Goal: Task Accomplishment & Management: Manage account settings

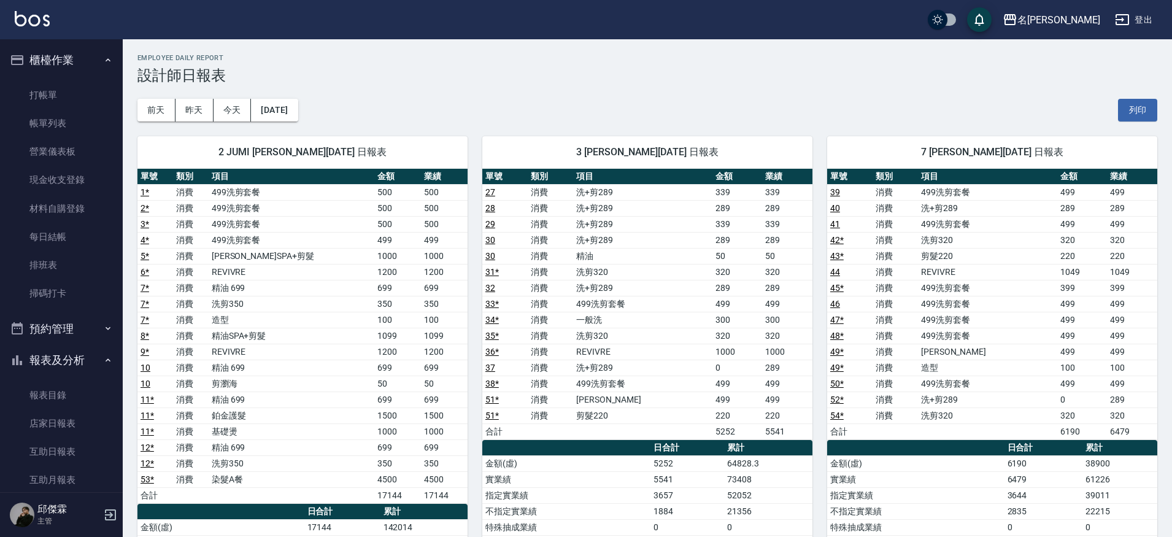
scroll to position [709, 0]
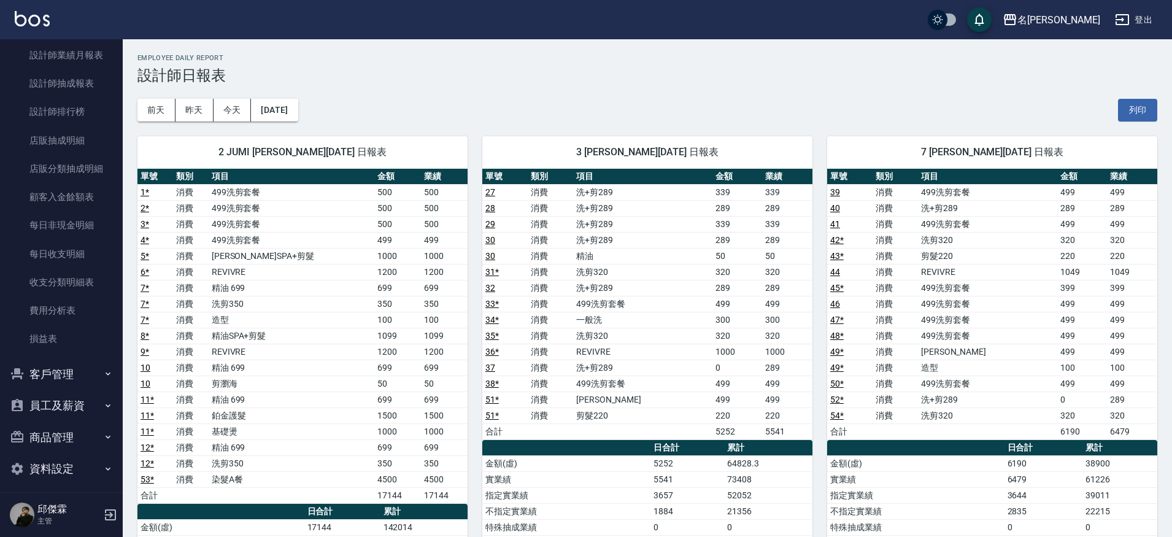
click at [145, 477] on link "53 *" at bounding box center [148, 479] width 14 height 10
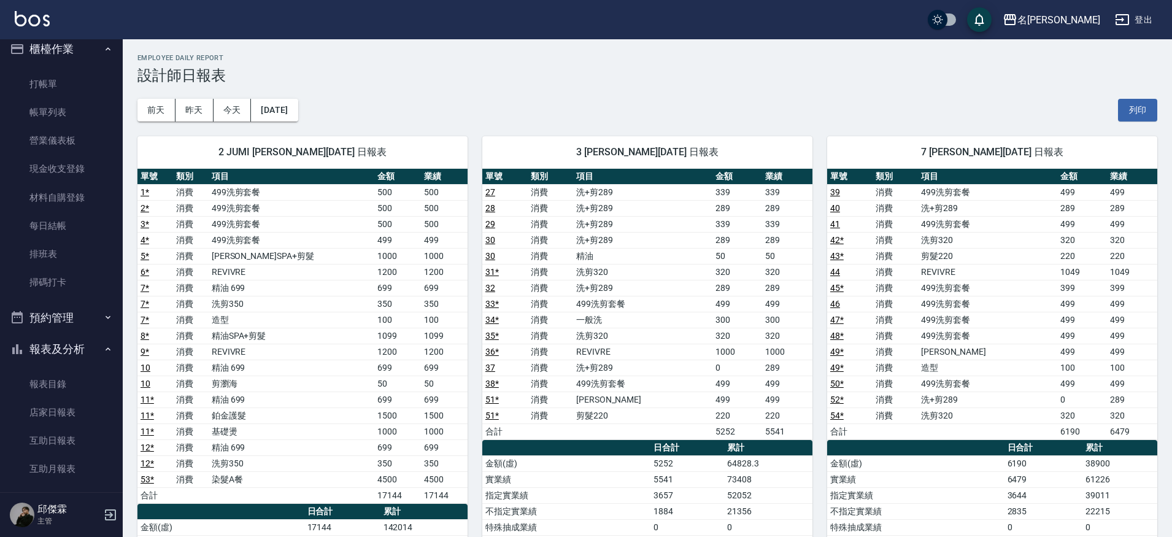
scroll to position [0, 0]
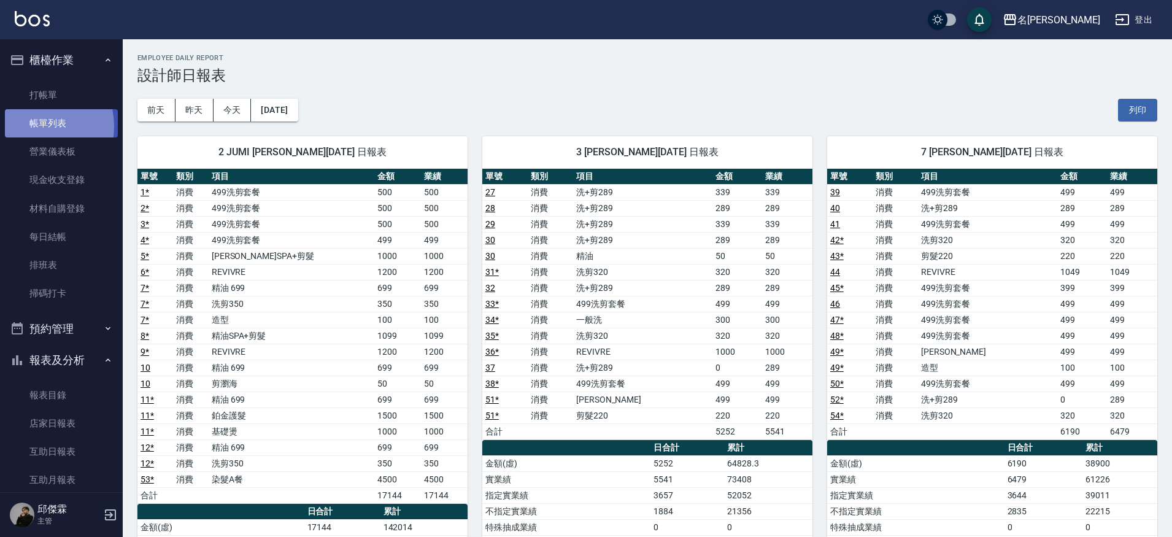
drag, startPoint x: 28, startPoint y: 126, endPoint x: 53, endPoint y: 130, distance: 25.5
click at [28, 126] on link "帳單列表" at bounding box center [61, 123] width 113 height 28
click at [27, 126] on link "帳單列表" at bounding box center [61, 123] width 113 height 28
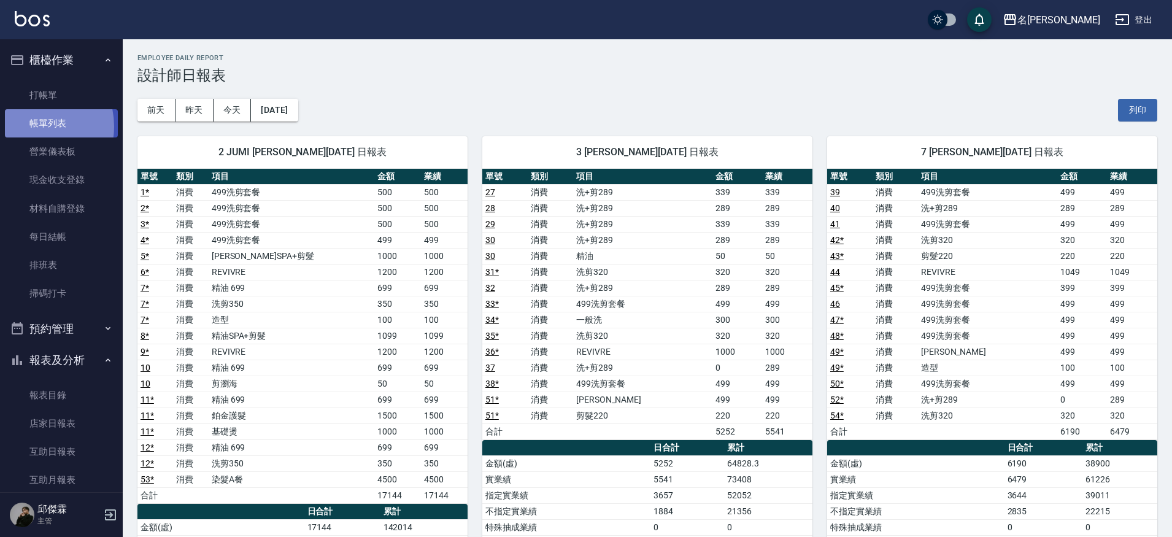
click at [53, 130] on link "帳單列表" at bounding box center [61, 123] width 113 height 28
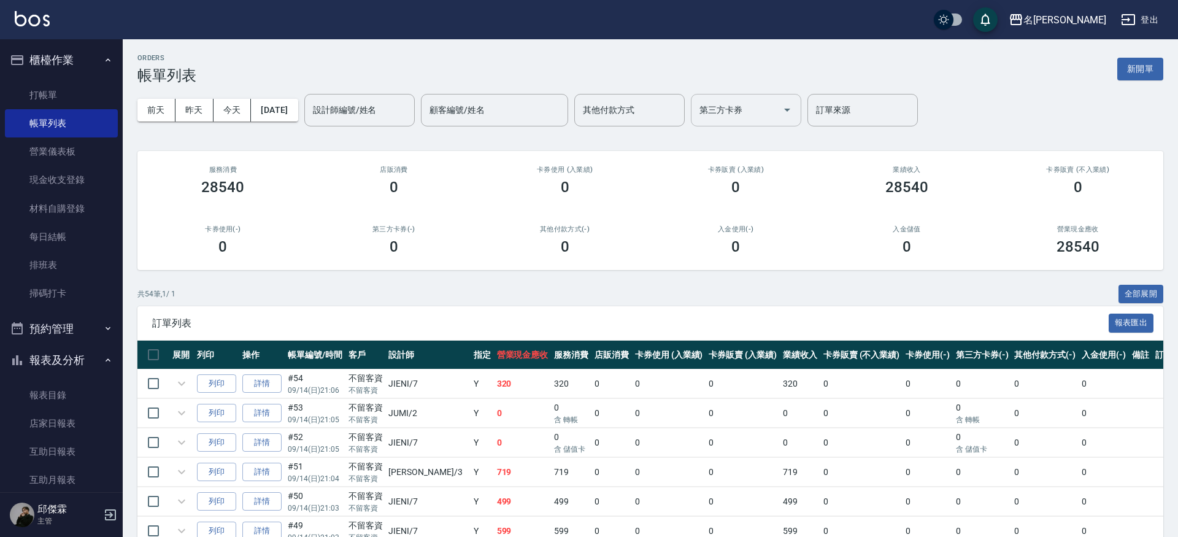
click at [801, 115] on div "第三方卡券" at bounding box center [746, 110] width 110 height 33
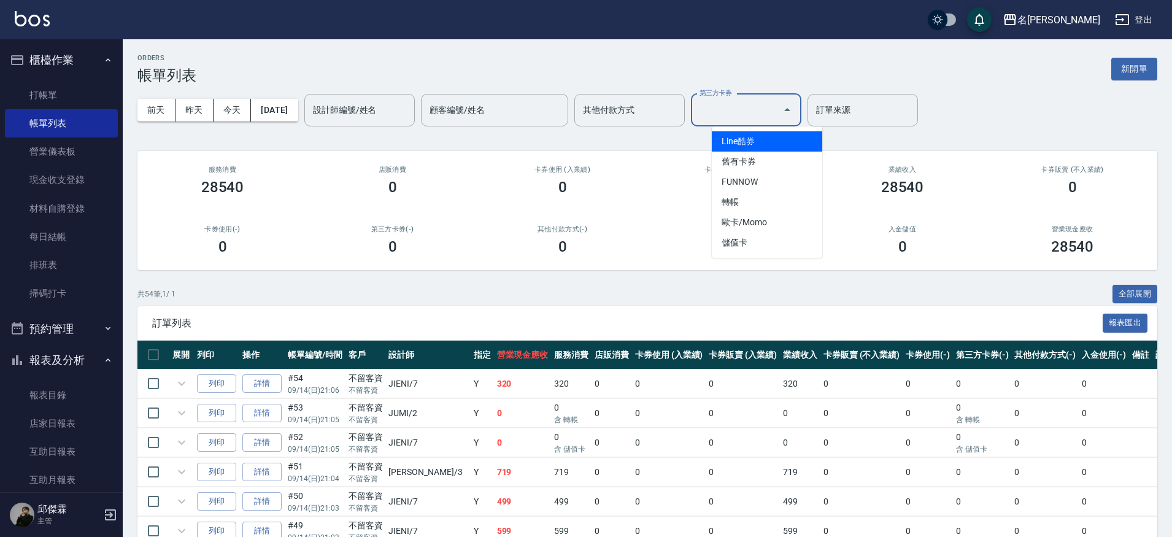
click at [797, 110] on button "Close" at bounding box center [788, 110] width 20 height 20
click at [797, 109] on button "Open" at bounding box center [788, 110] width 20 height 20
click at [508, 268] on div "其他付款方式(-) 0" at bounding box center [562, 241] width 170 height 60
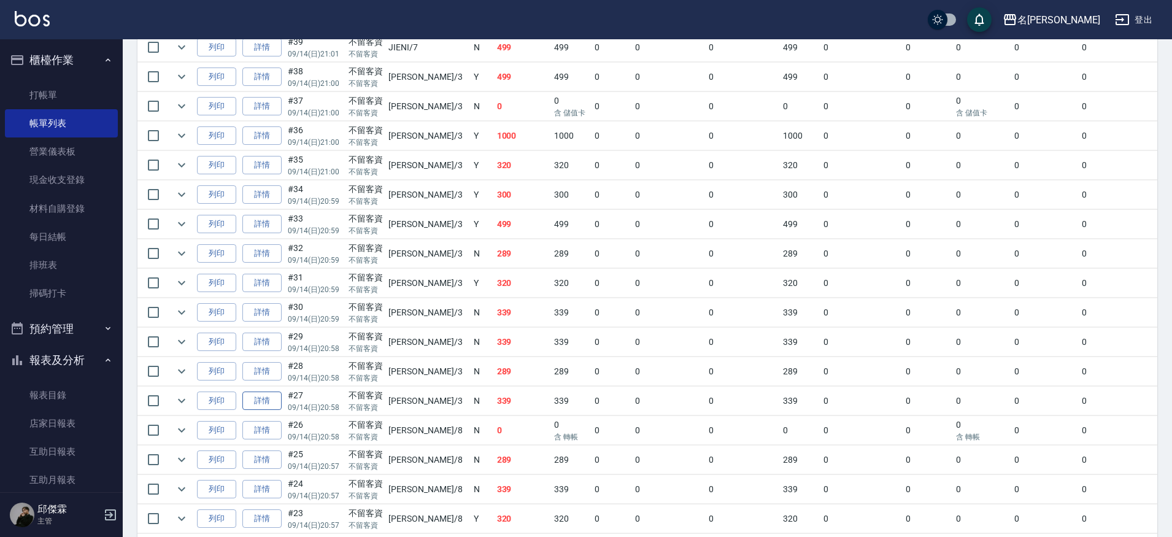
scroll to position [778, 0]
click at [171, 430] on td at bounding box center [181, 431] width 25 height 29
click at [178, 431] on icon "expand row" at bounding box center [181, 430] width 15 height 15
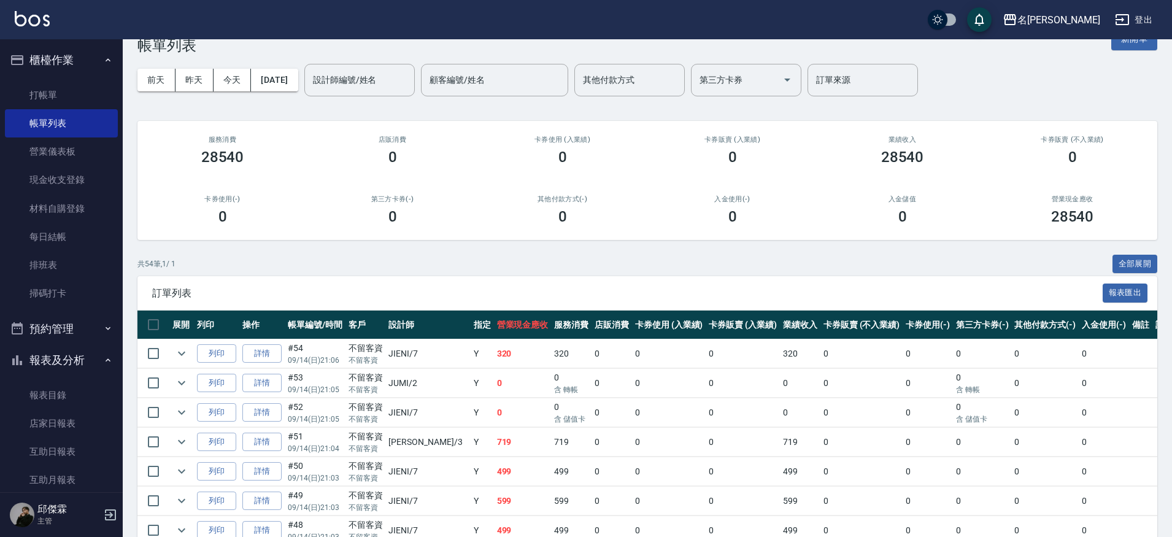
scroll to position [0, 0]
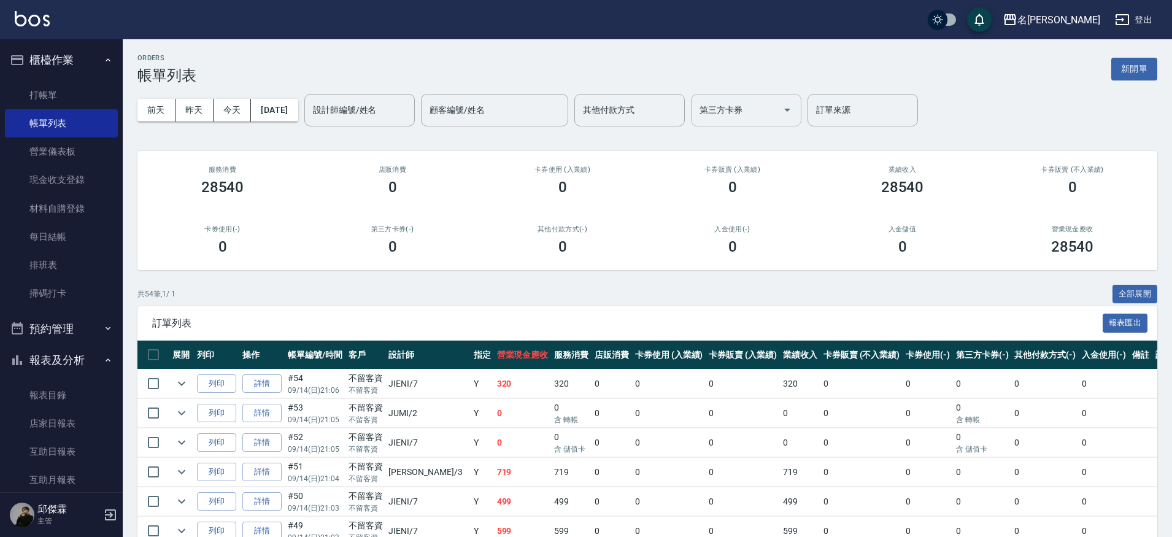
click at [778, 112] on input "第三方卡券" at bounding box center [737, 109] width 81 height 21
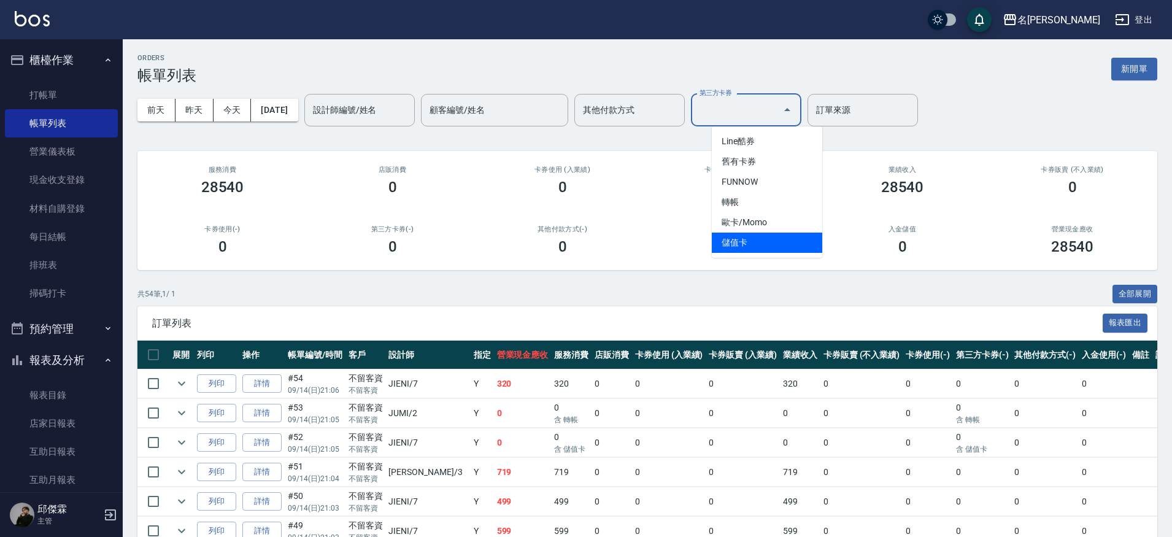
click at [773, 242] on span "儲值卡" at bounding box center [767, 243] width 110 height 20
type input "儲值卡"
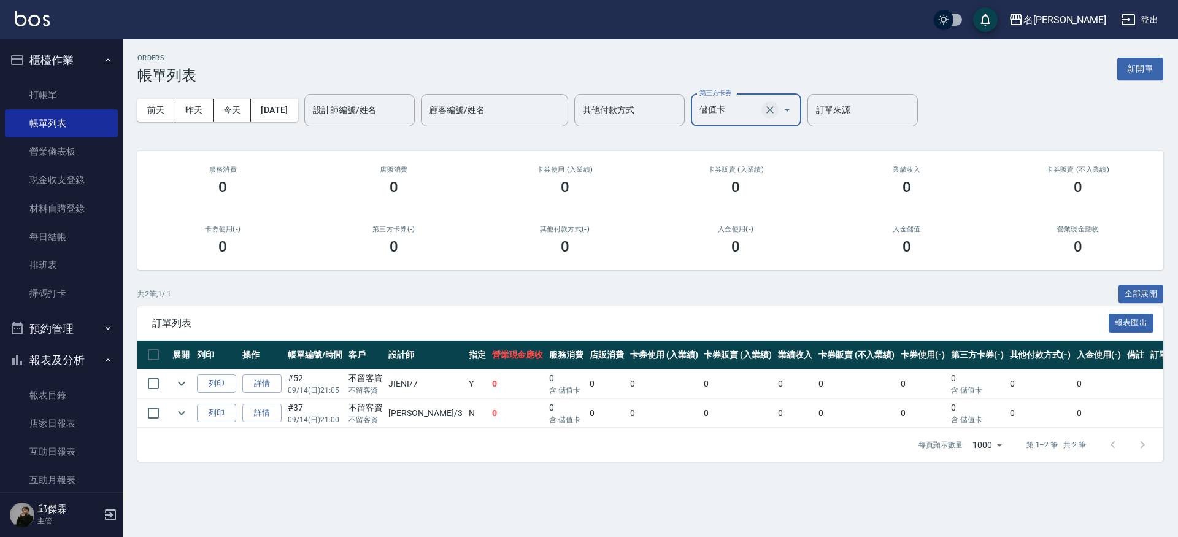
click at [774, 107] on icon "Clear" at bounding box center [770, 109] width 7 height 7
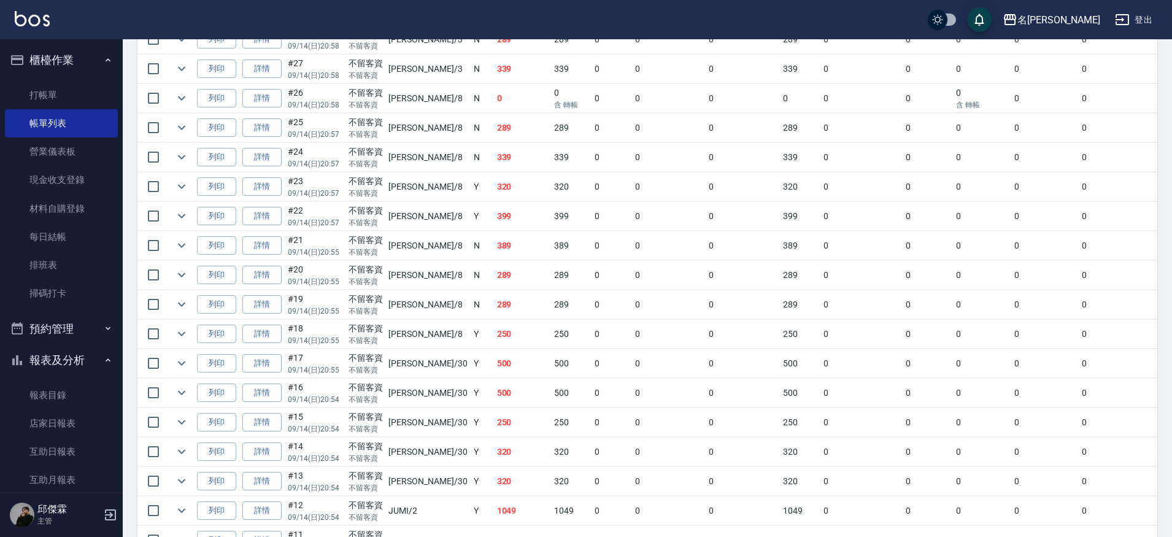
scroll to position [1470, 0]
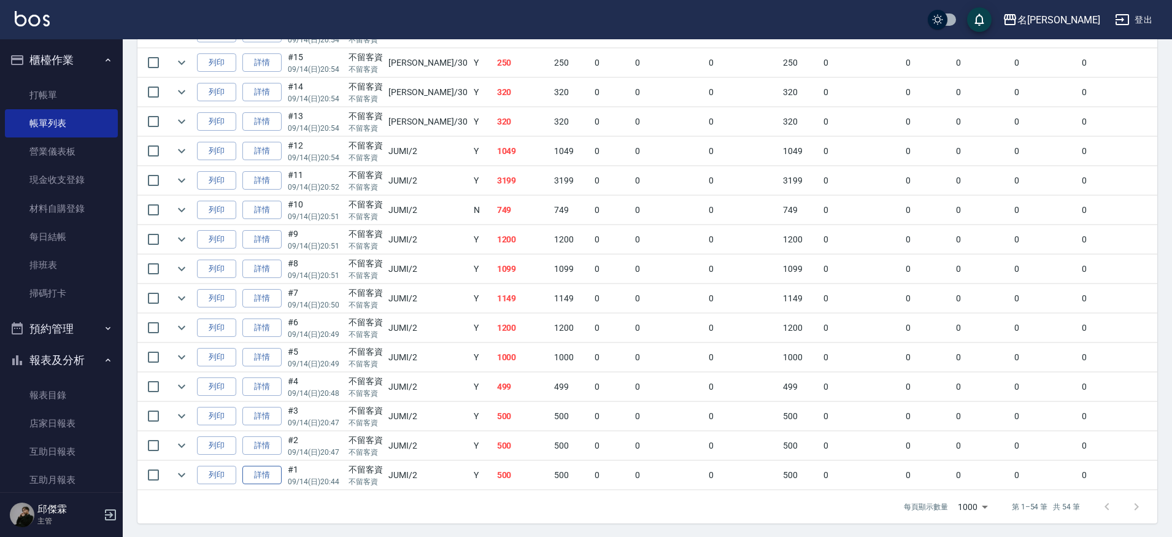
click at [280, 479] on link "詳情" at bounding box center [261, 475] width 39 height 19
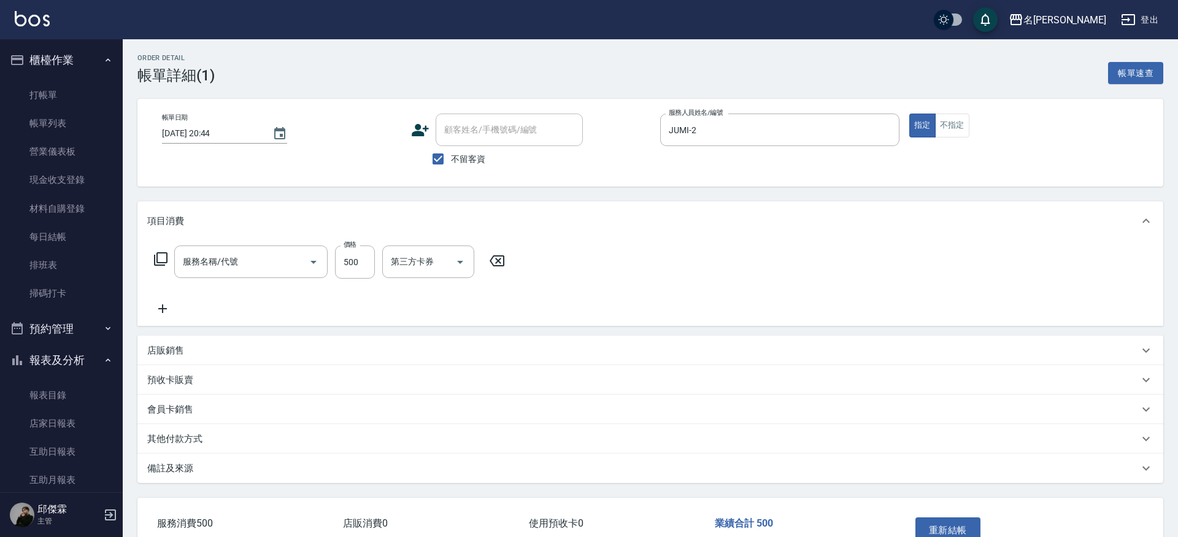
type input "[DATE] 20:44"
checkbox input "true"
type input "JUMI-2"
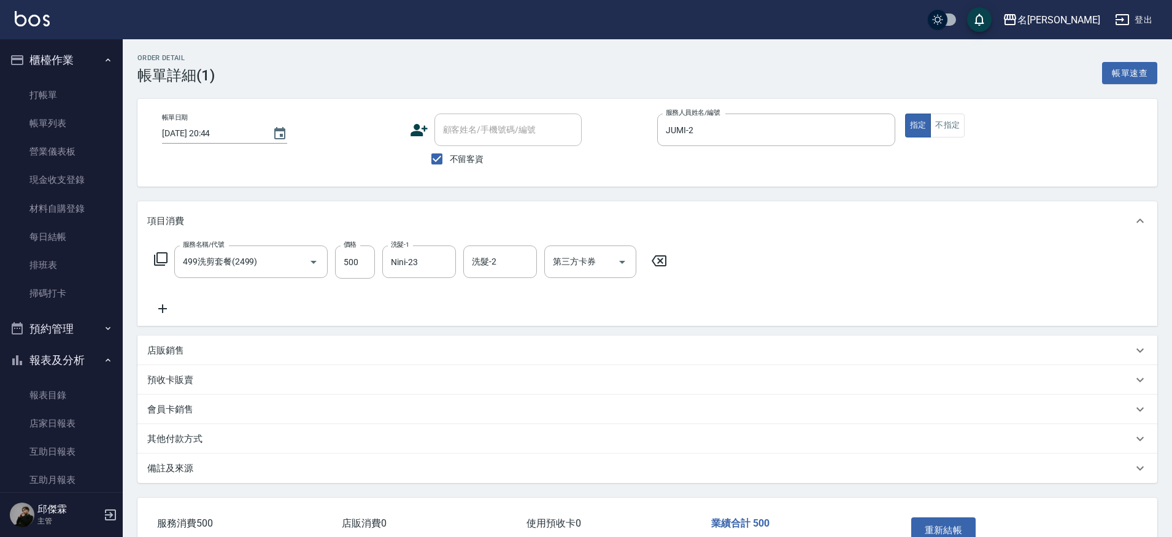
type input "499洗剪套餐(2499)"
click at [626, 268] on icon "Open" at bounding box center [622, 262] width 15 height 15
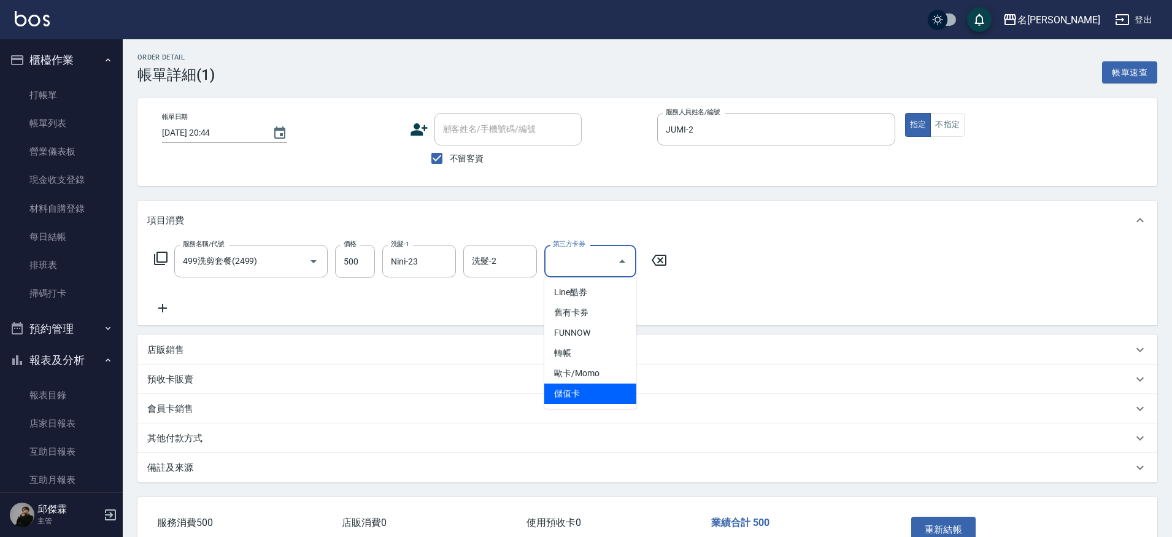
click at [584, 388] on span "儲值卡" at bounding box center [590, 394] width 92 height 20
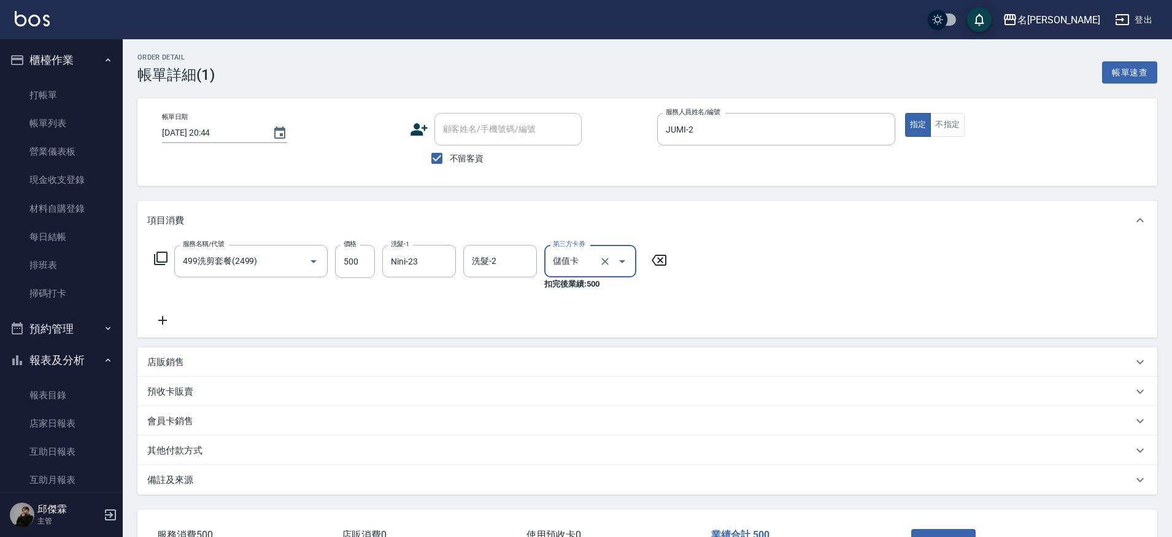
type input "儲值卡"
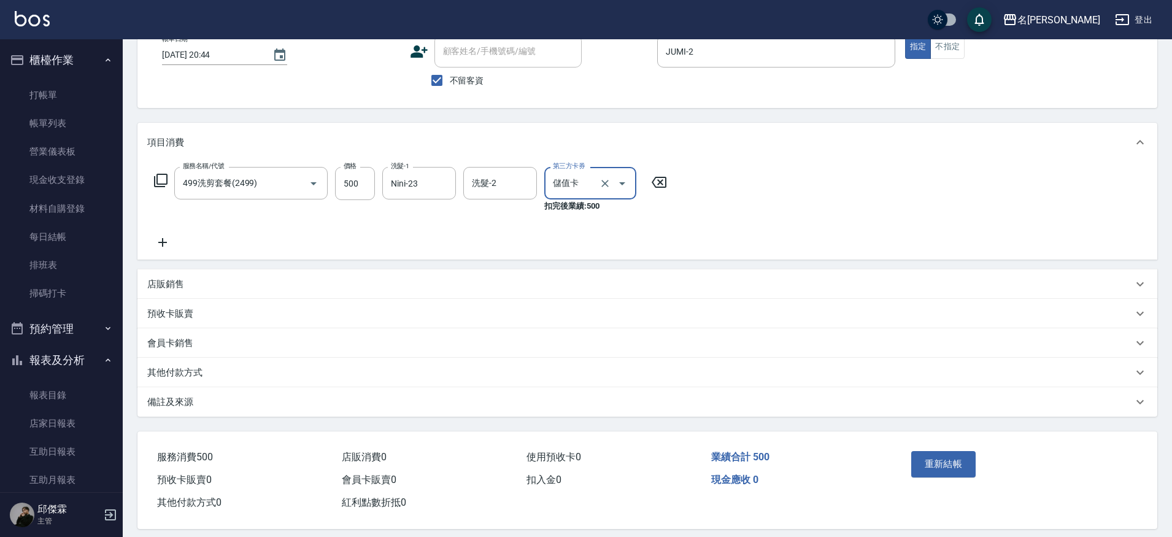
scroll to position [91, 0]
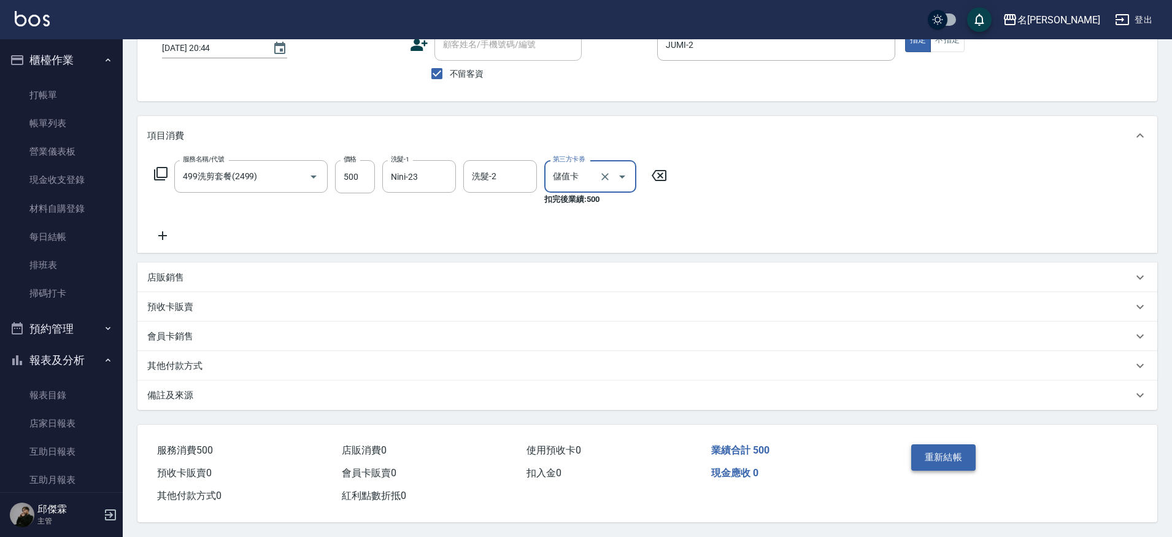
click at [925, 452] on button "重新結帳" at bounding box center [943, 457] width 65 height 26
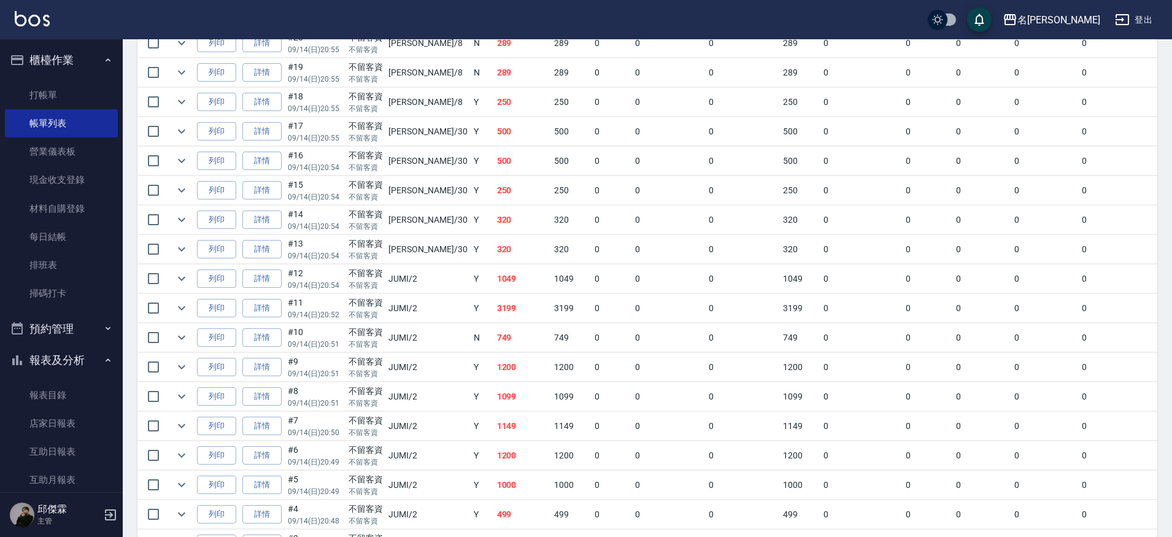
scroll to position [1470, 0]
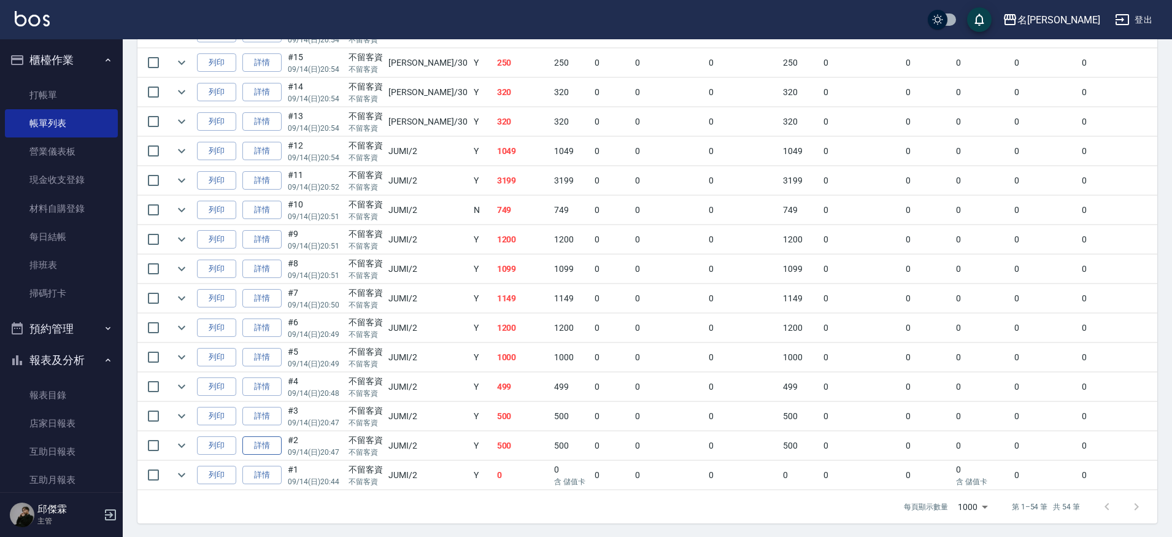
click at [272, 440] on link "詳情" at bounding box center [261, 445] width 39 height 19
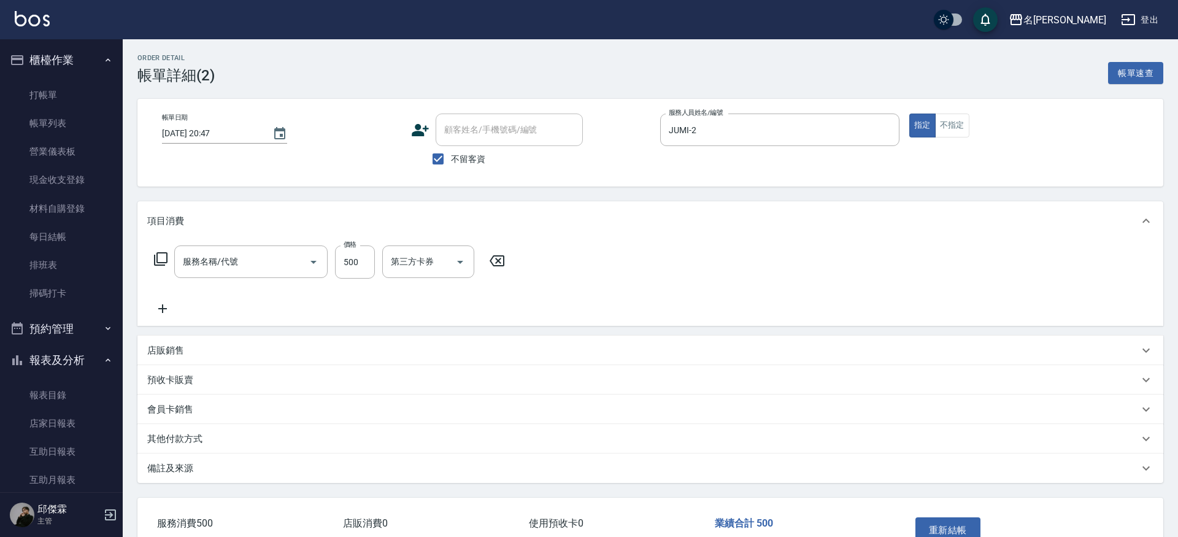
type input "[DATE] 20:47"
checkbox input "true"
type input "JUMI-2"
type input "499洗剪套餐(2499)"
click at [620, 269] on icon "Open" at bounding box center [622, 262] width 15 height 15
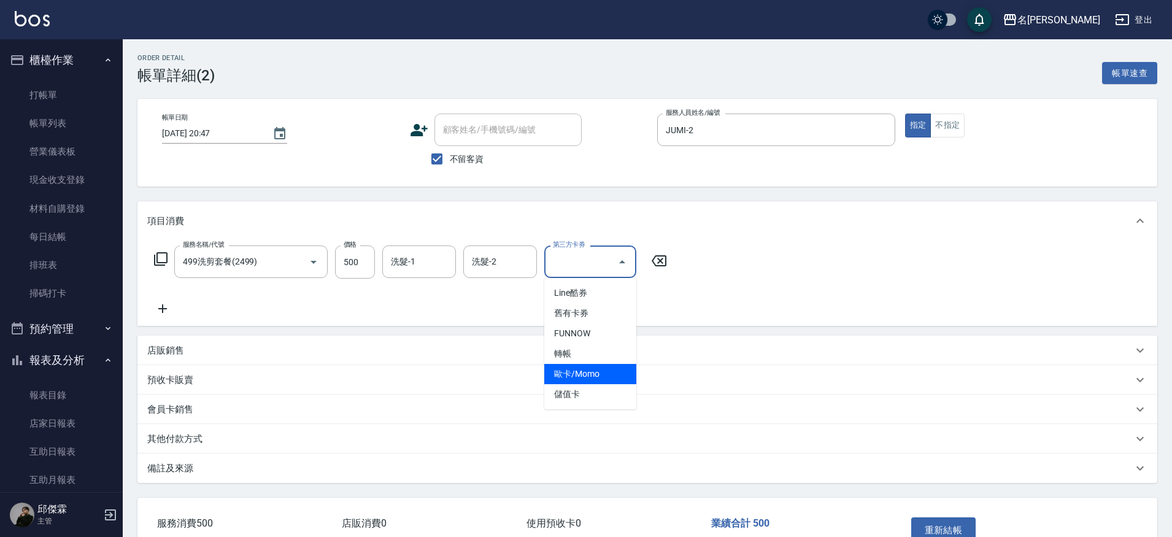
click at [573, 404] on ul "Line酷券 舊有卡券 FUNNOW 轉帳 歐卡/Momo 儲值卡" at bounding box center [590, 343] width 92 height 131
click at [571, 400] on span "儲值卡" at bounding box center [590, 394] width 92 height 20
type input "儲值卡"
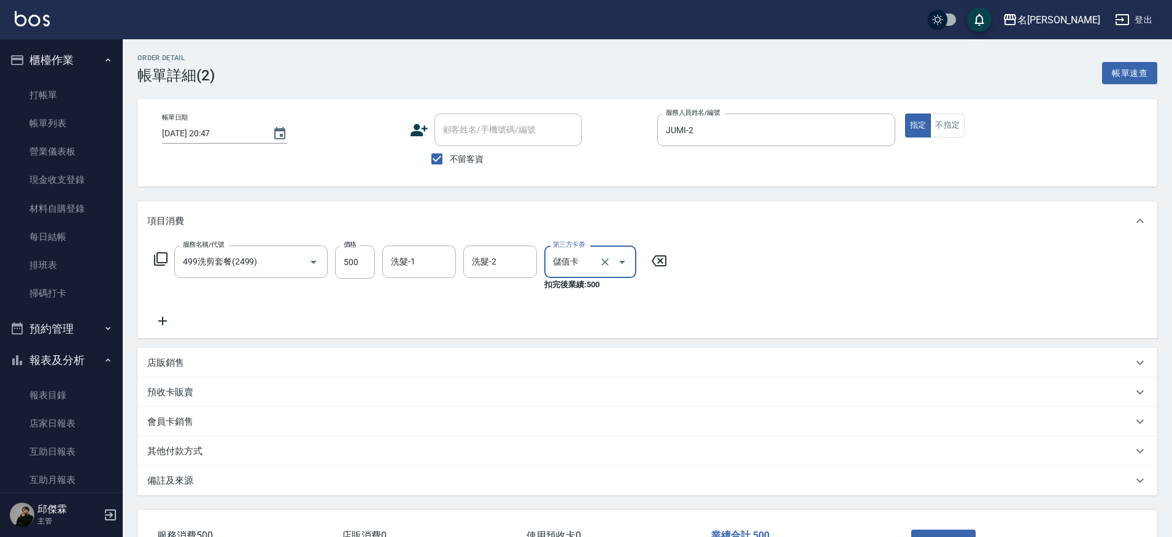
scroll to position [91, 0]
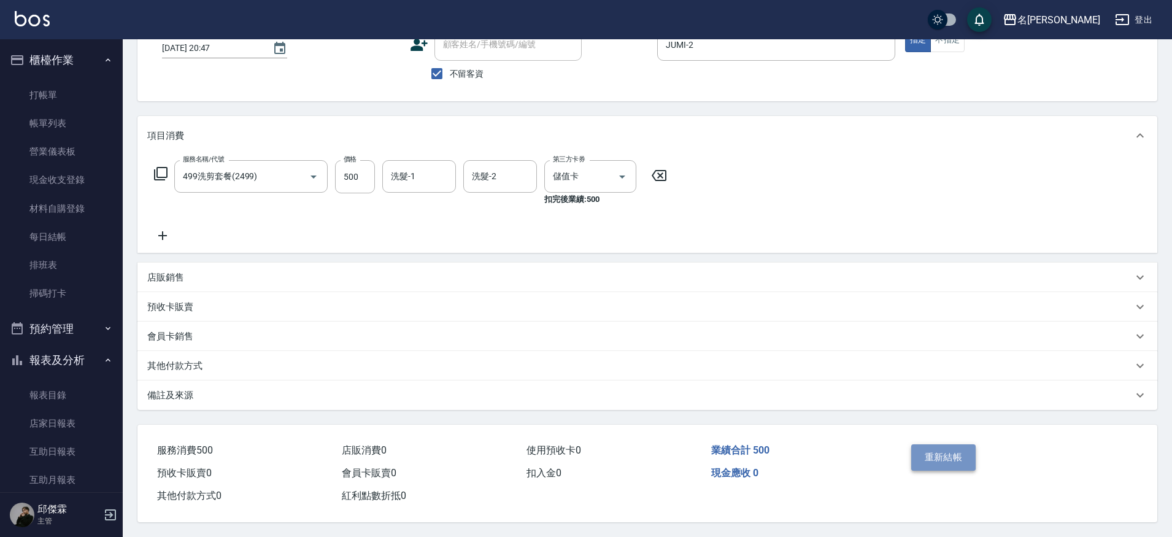
click at [933, 447] on button "重新結帳" at bounding box center [943, 457] width 65 height 26
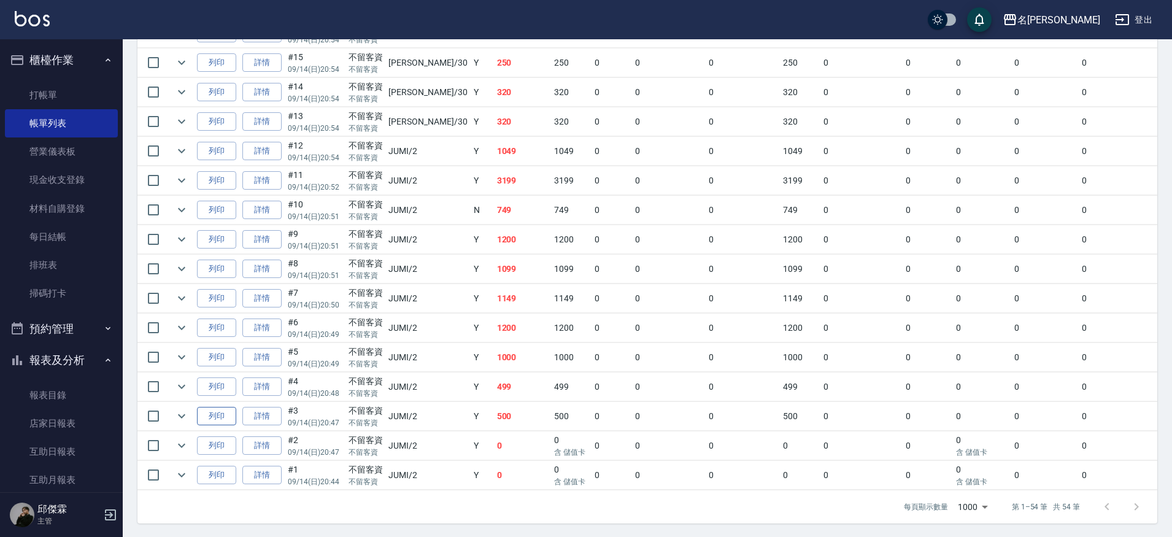
scroll to position [1469, 0]
click at [269, 422] on link "詳情" at bounding box center [261, 416] width 39 height 19
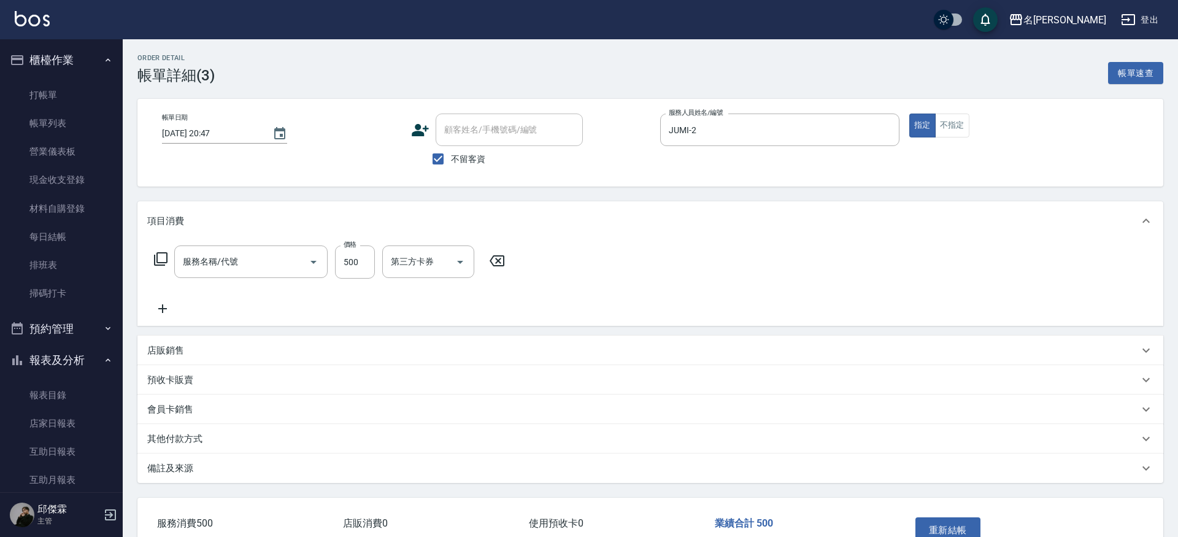
type input "[DATE] 20:47"
checkbox input "true"
type input "JUMI-2"
type input "499洗剪套餐(2499)"
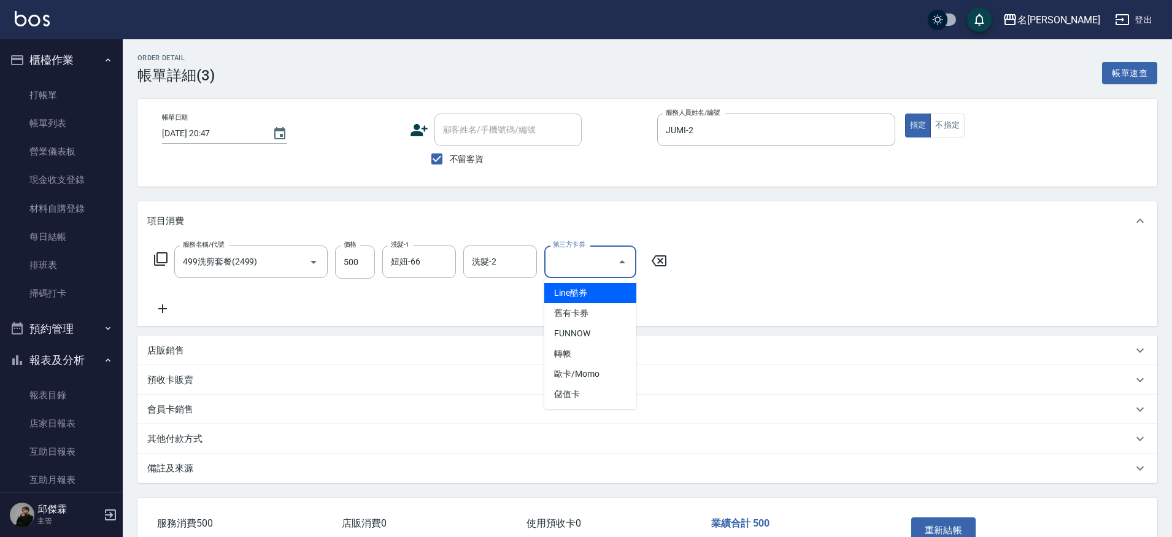
click at [606, 258] on input "第三方卡券" at bounding box center [581, 261] width 63 height 21
click at [583, 387] on span "儲值卡" at bounding box center [590, 394] width 92 height 20
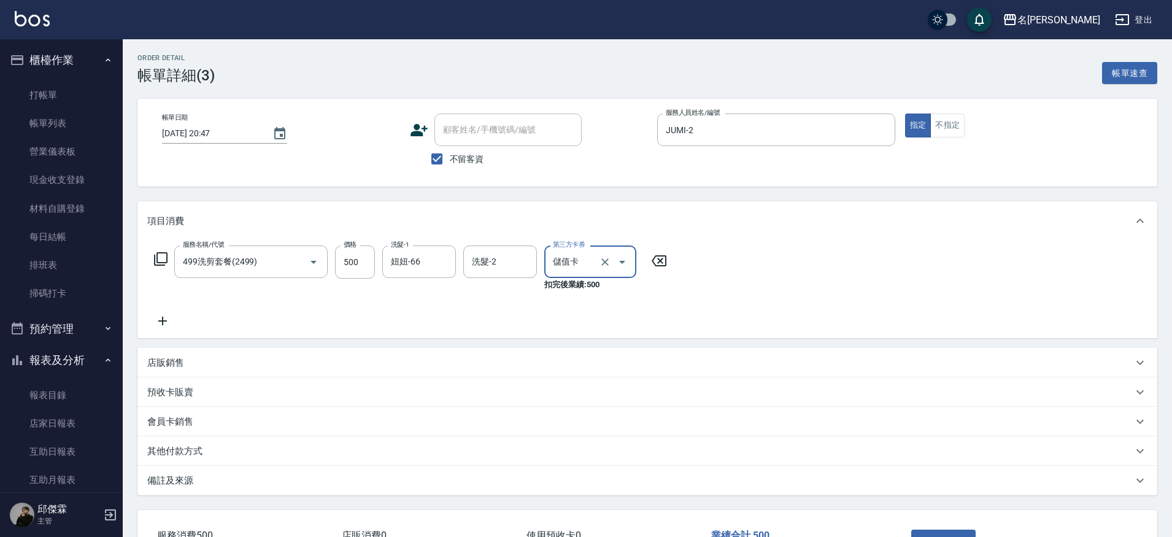
type input "儲值卡"
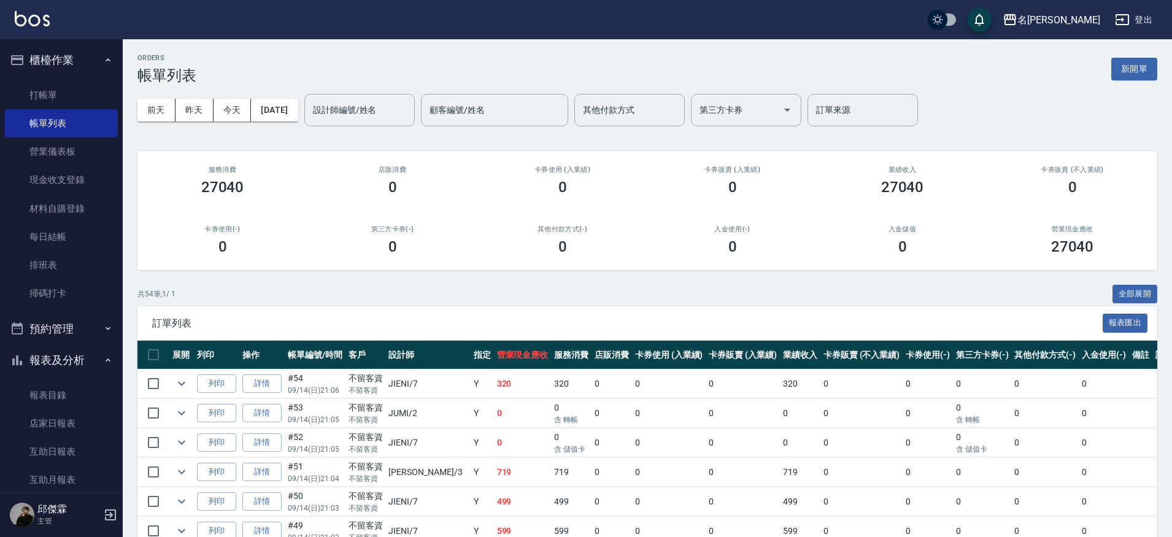
scroll to position [1470, 0]
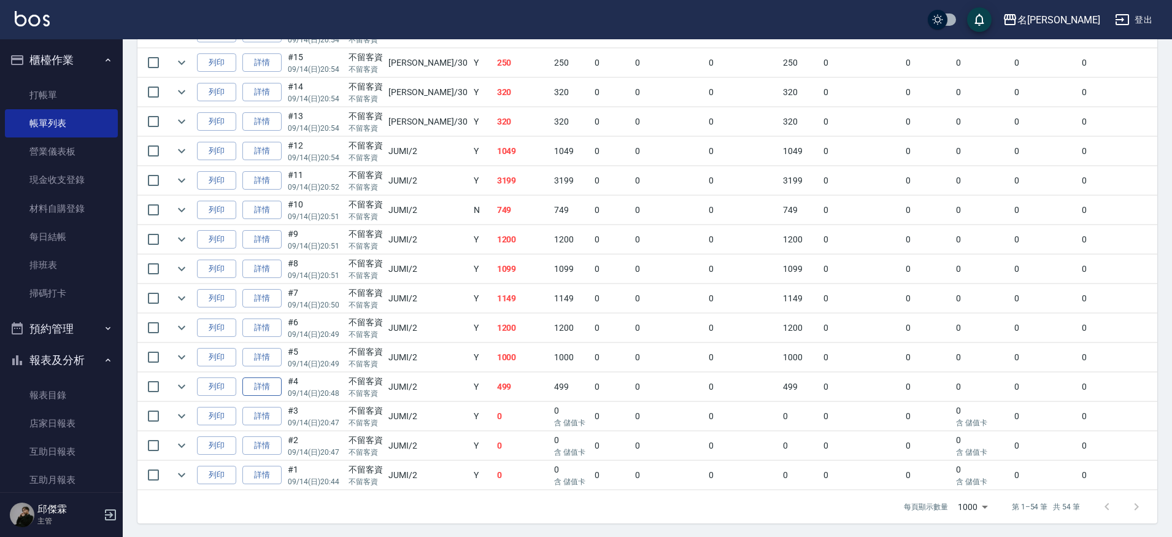
click at [266, 380] on link "詳情" at bounding box center [261, 386] width 39 height 19
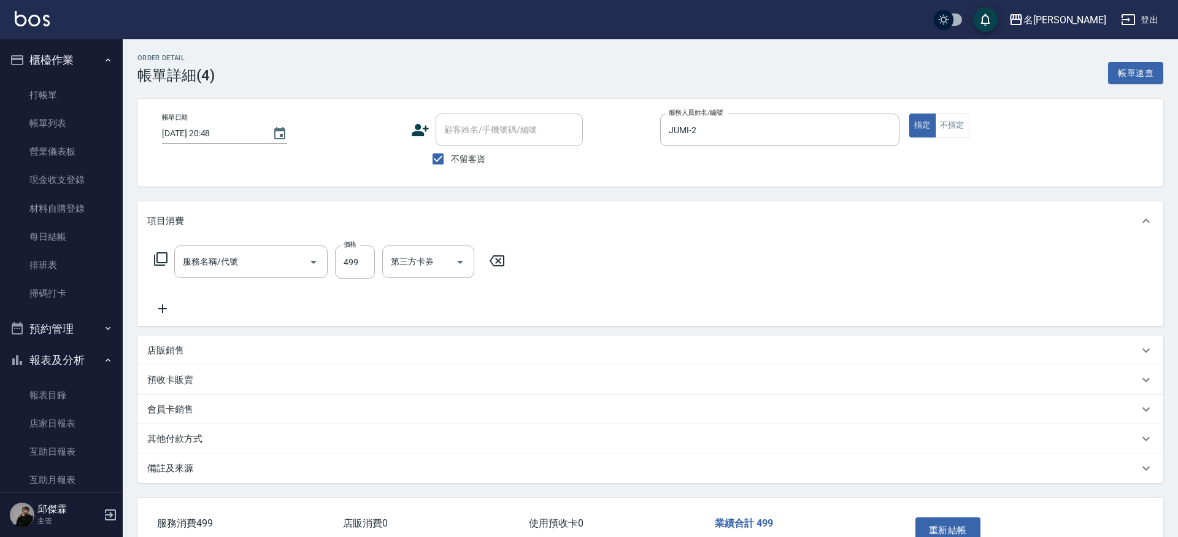
type input "[DATE] 20:48"
checkbox input "true"
type input "JUMI-2"
type input "499洗剪套餐(2499)"
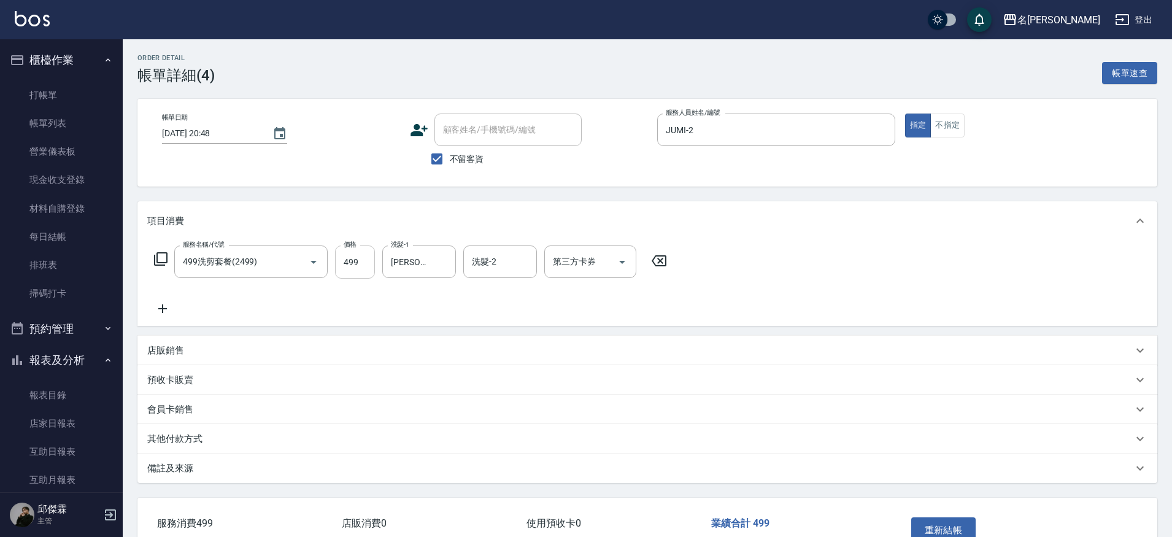
click at [352, 265] on input "499" at bounding box center [355, 261] width 40 height 33
click at [357, 269] on input "59" at bounding box center [355, 261] width 40 height 33
click at [357, 266] on input "59" at bounding box center [355, 261] width 40 height 33
click at [602, 272] on div "第三方卡券" at bounding box center [590, 261] width 92 height 33
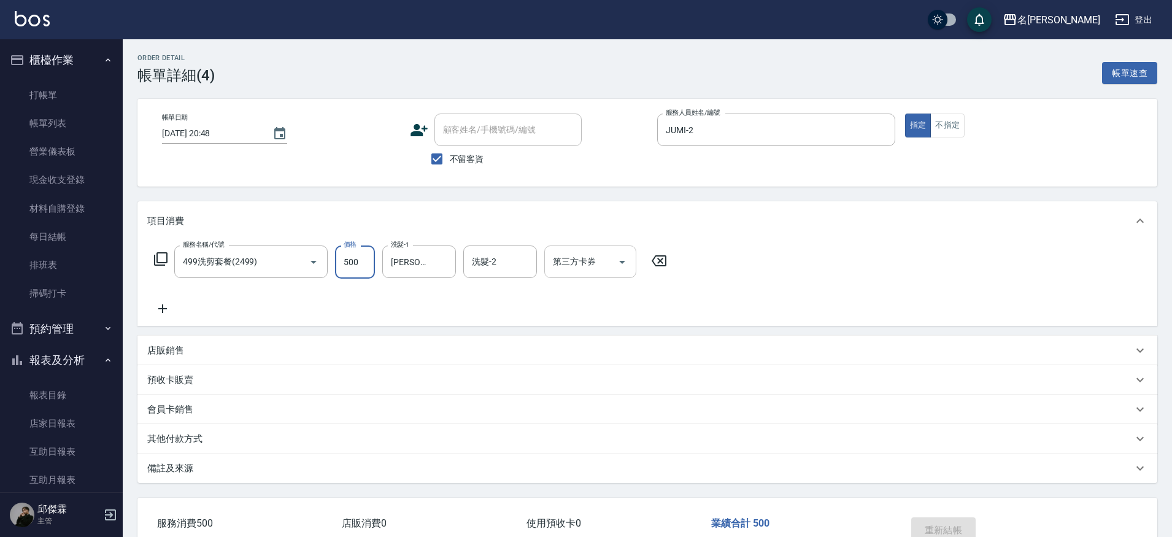
type input "500"
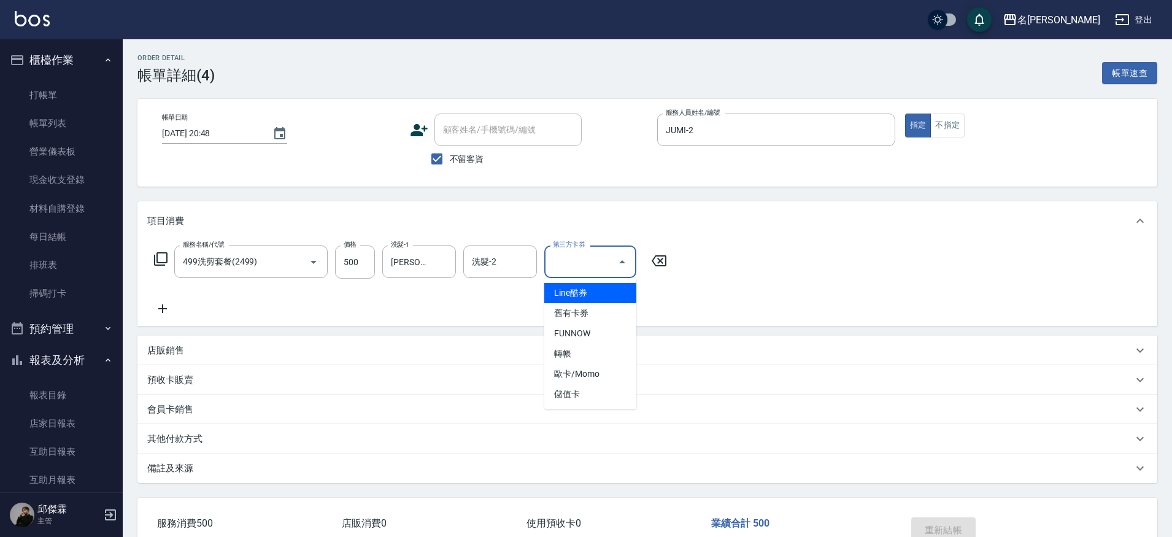
click at [574, 366] on div "Order detail 帳單詳細 (4) 帳單速查 帳單日期 [DATE] 20:48 顧客姓名/手機號碼/編號 顧客姓名/手機號碼/編號 不留客資 服務人…" at bounding box center [586, 305] width 1172 height 610
click at [601, 360] on div "Order detail 帳單詳細 (4) 帳單速查 帳單日期 [DATE] 20:48 顧客姓名/手機號碼/編號 顧客姓名/手機號碼/編號 不留客資 服務人…" at bounding box center [586, 305] width 1172 height 610
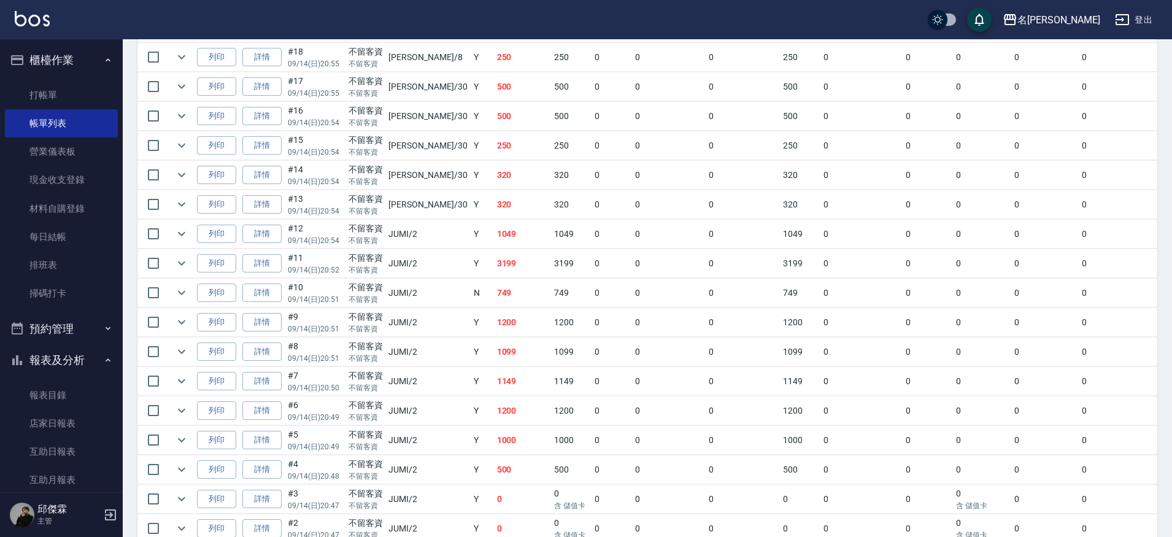
scroll to position [1470, 0]
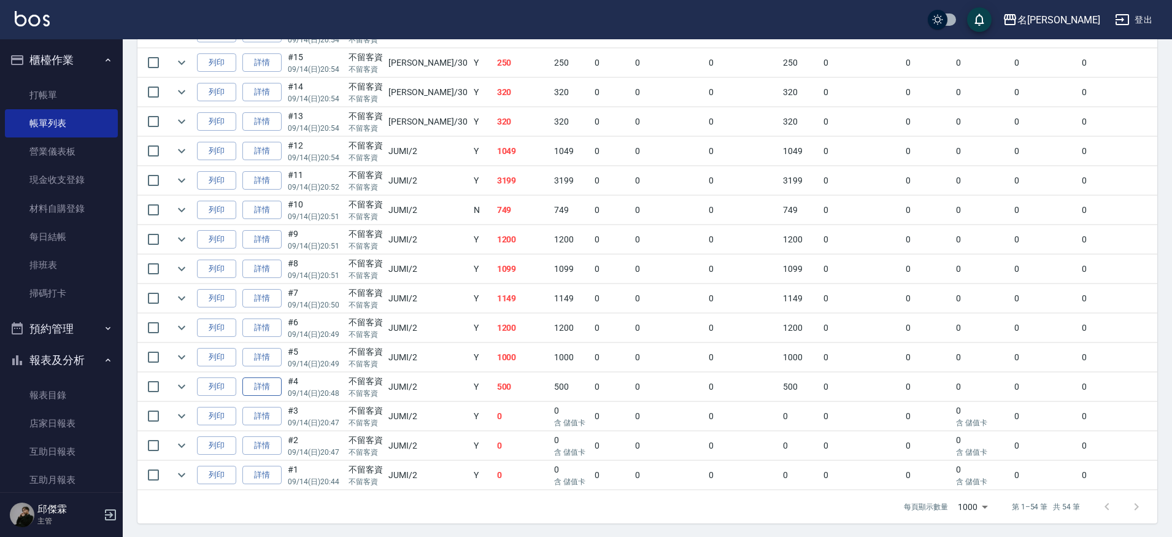
click at [274, 387] on link "詳情" at bounding box center [261, 386] width 39 height 19
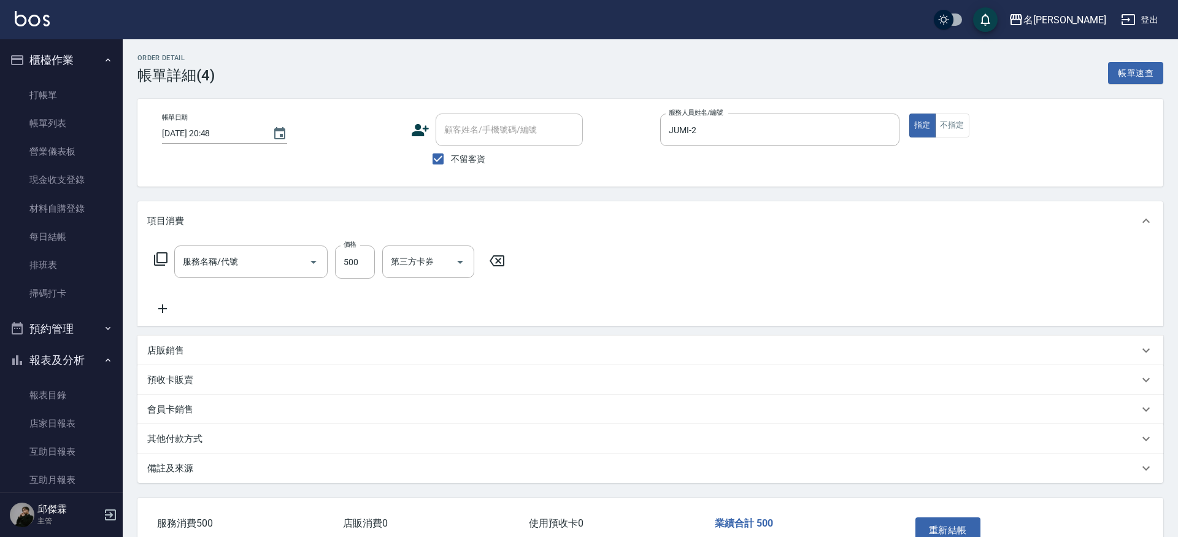
type input "[DATE] 20:48"
checkbox input "true"
type input "JUMI-2"
type input "499洗剪套餐(2499)"
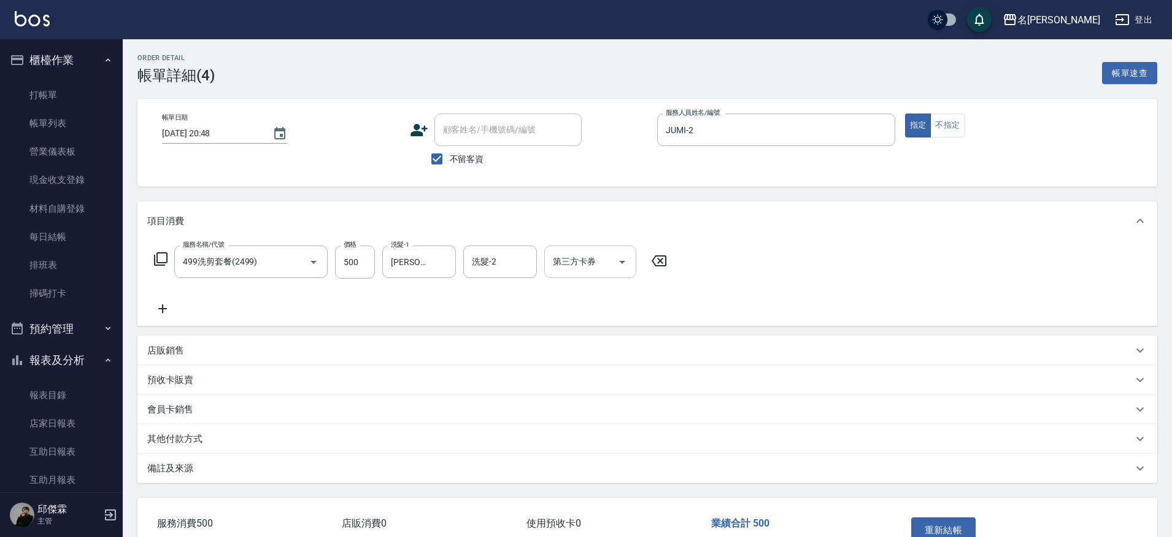
click at [601, 260] on input "第三方卡券" at bounding box center [581, 261] width 63 height 21
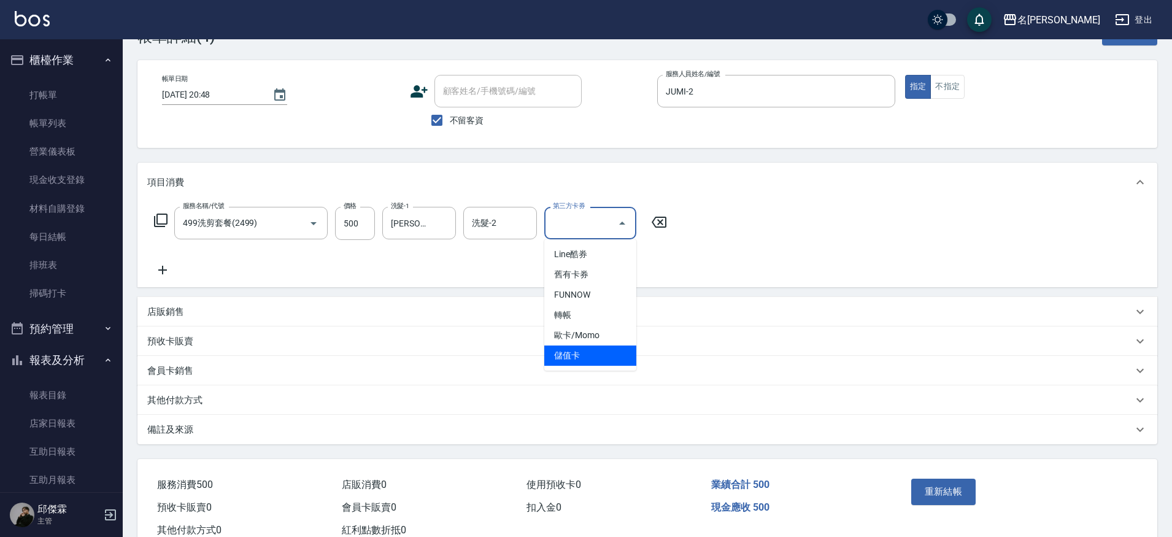
scroll to position [42, 0]
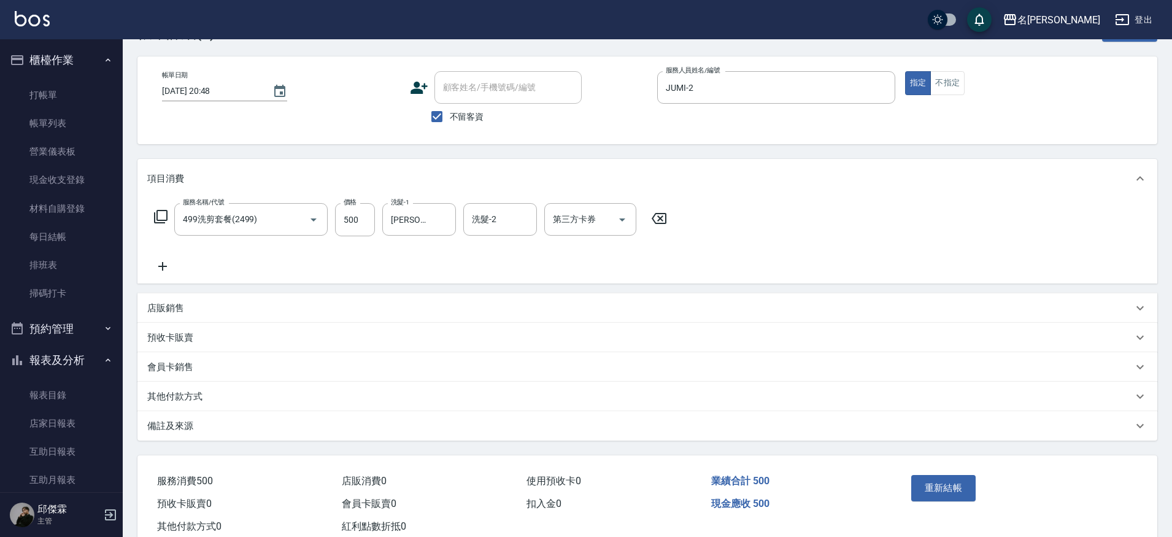
click at [595, 370] on div "會員卡銷售" at bounding box center [640, 367] width 986 height 13
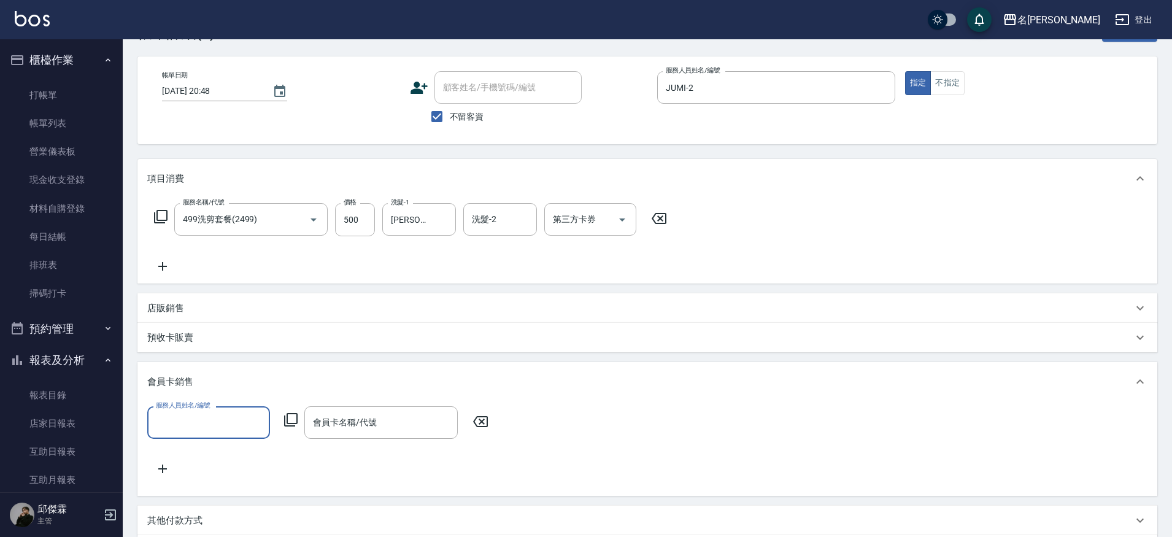
scroll to position [0, 0]
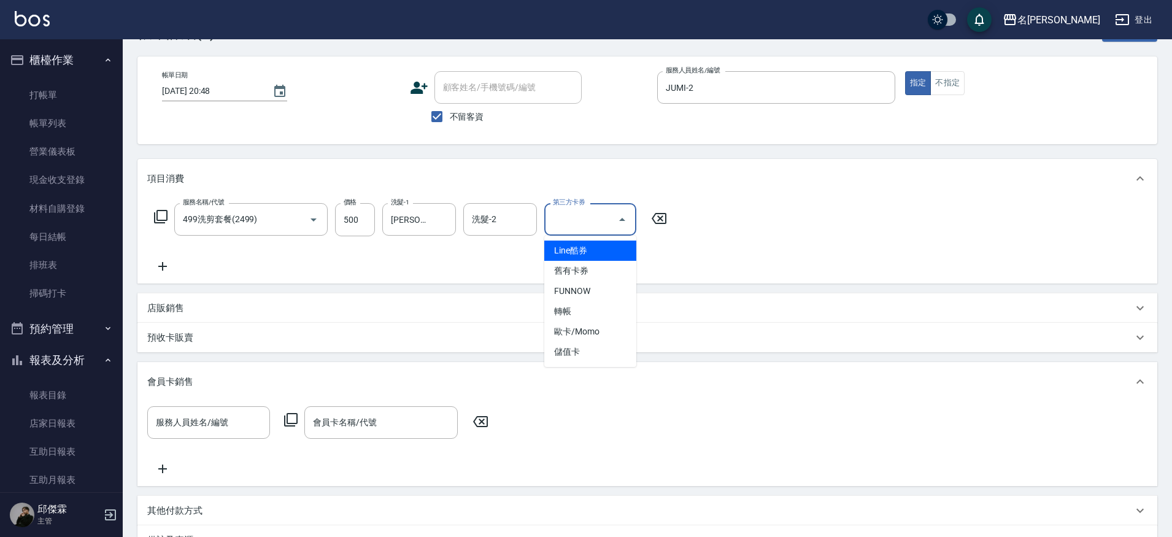
click at [590, 227] on input "第三方卡券" at bounding box center [581, 219] width 63 height 21
click at [587, 356] on span "儲值卡" at bounding box center [590, 352] width 92 height 20
type input "儲值卡"
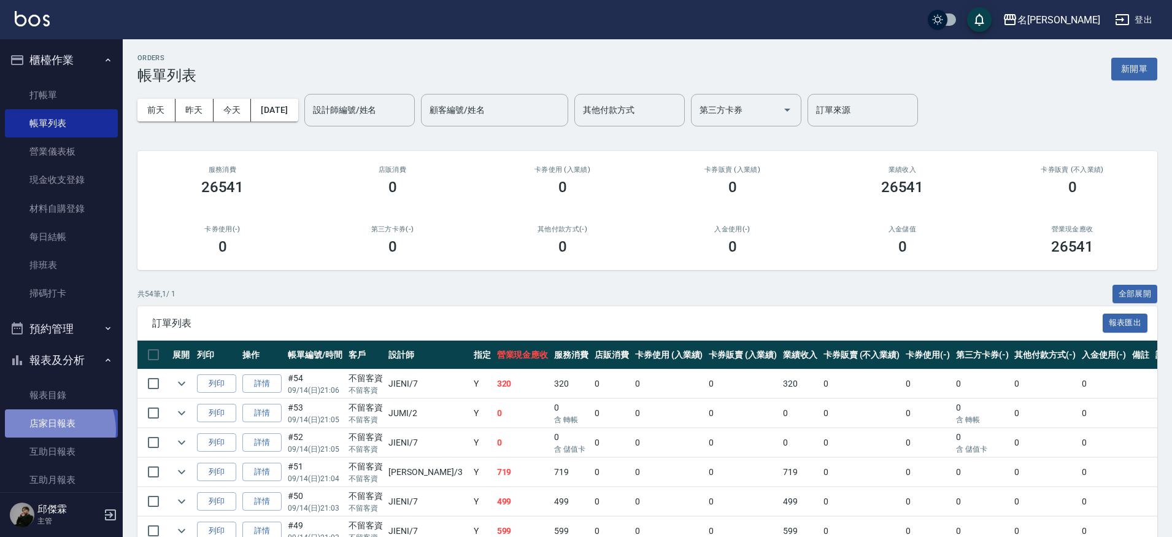
click at [47, 428] on link "店家日報表" at bounding box center [61, 423] width 113 height 28
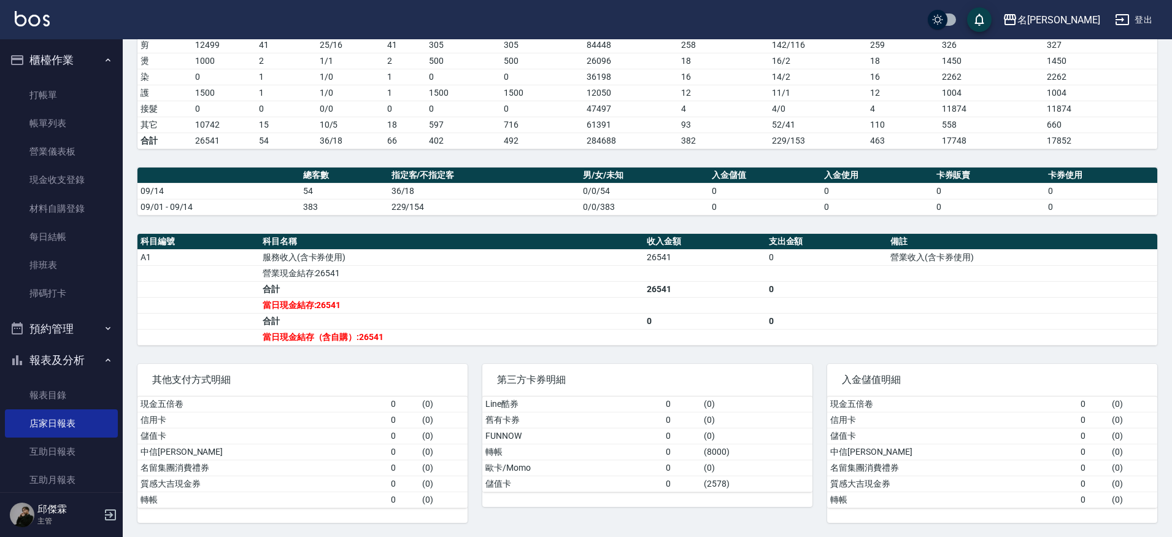
scroll to position [192, 0]
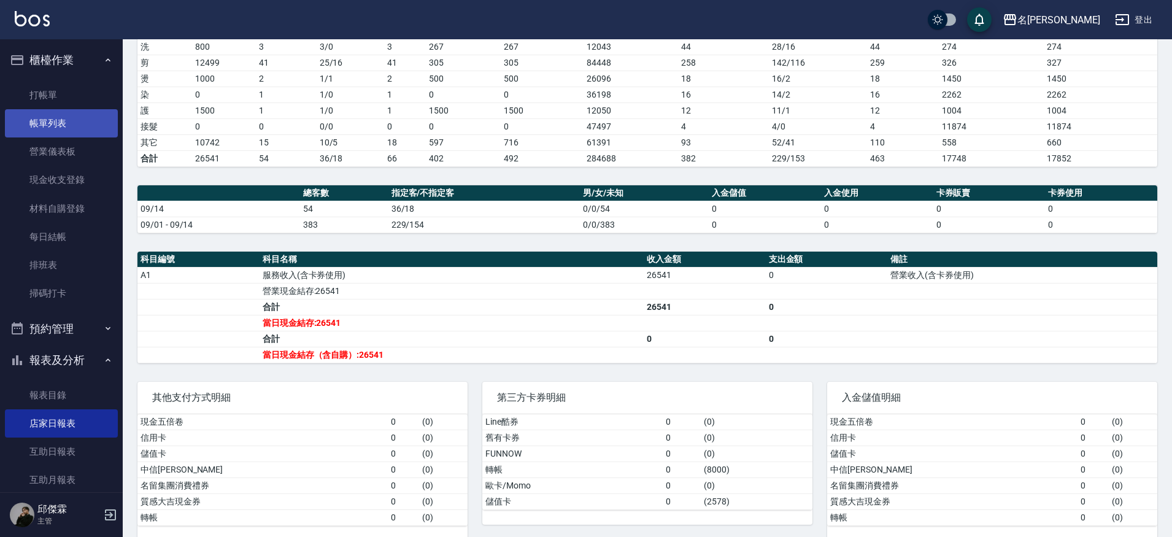
click at [62, 87] on link "打帳單" at bounding box center [61, 95] width 113 height 28
click at [34, 100] on link "打帳單" at bounding box center [61, 95] width 113 height 28
click at [36, 126] on link "帳單列表" at bounding box center [61, 123] width 113 height 28
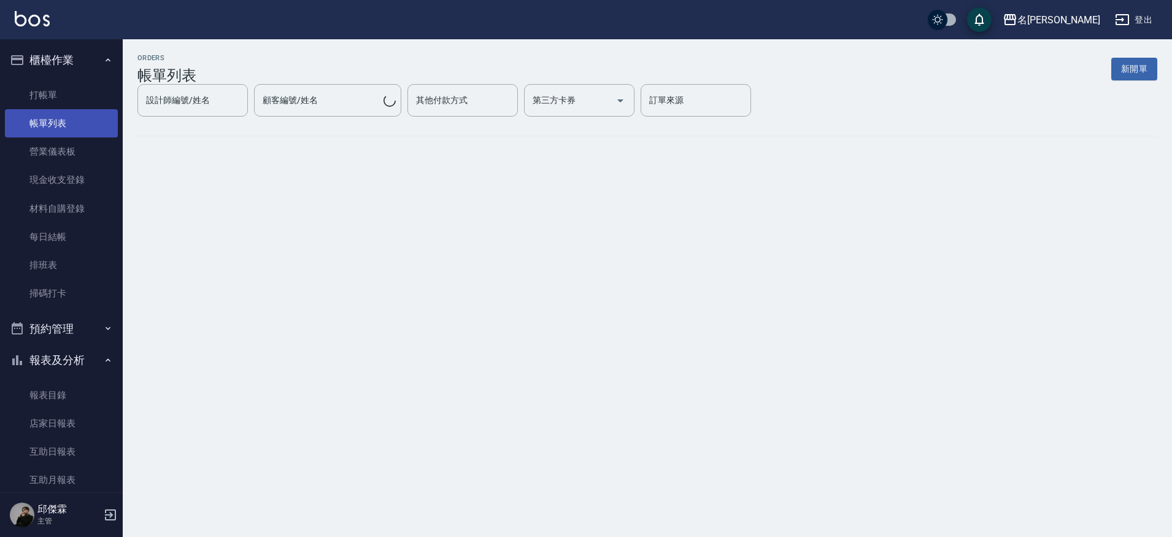
click at [64, 125] on link "帳單列表" at bounding box center [61, 123] width 113 height 28
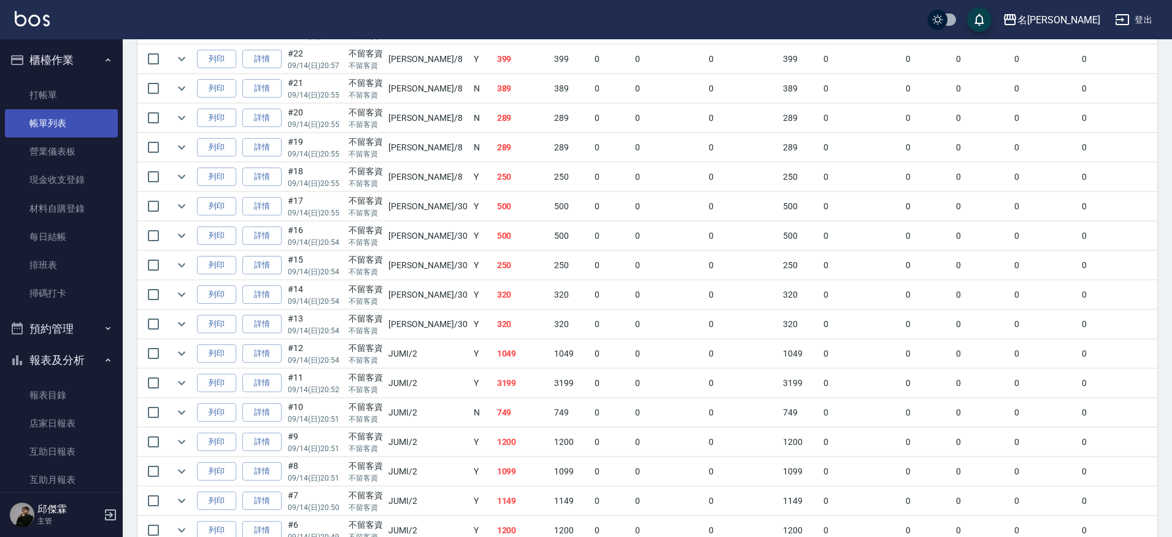
scroll to position [1265, 0]
click at [271, 217] on td "詳情" at bounding box center [261, 209] width 45 height 29
click at [267, 212] on link "詳情" at bounding box center [261, 208] width 39 height 19
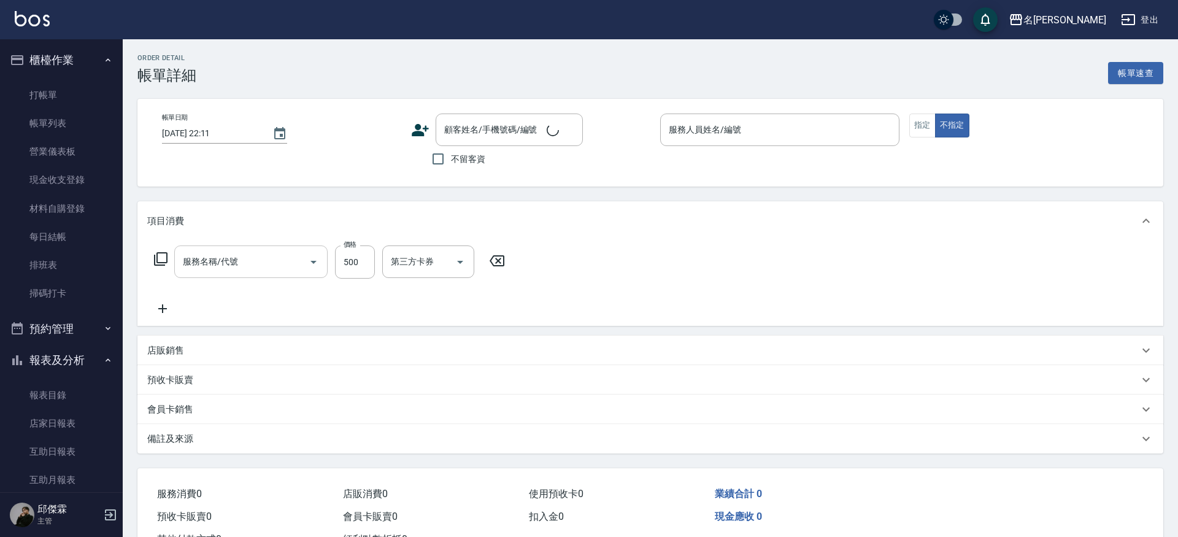
type input "[DATE] 20:55"
checkbox input "true"
type input "[PERSON_NAME]-30"
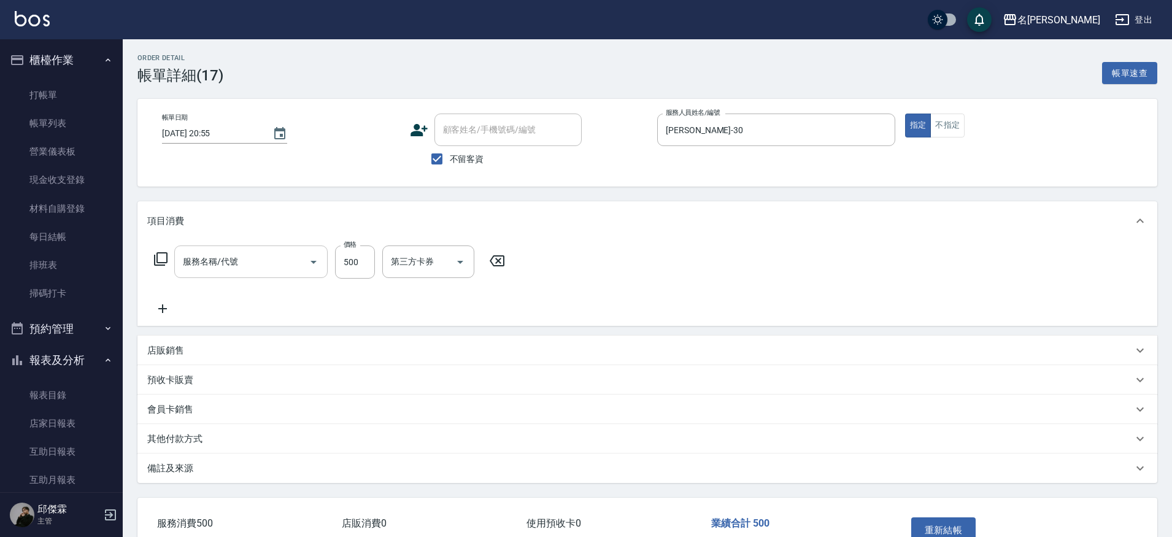
type input "499洗剪套餐(2499)"
click at [368, 259] on input "500" at bounding box center [355, 261] width 40 height 33
type input "300"
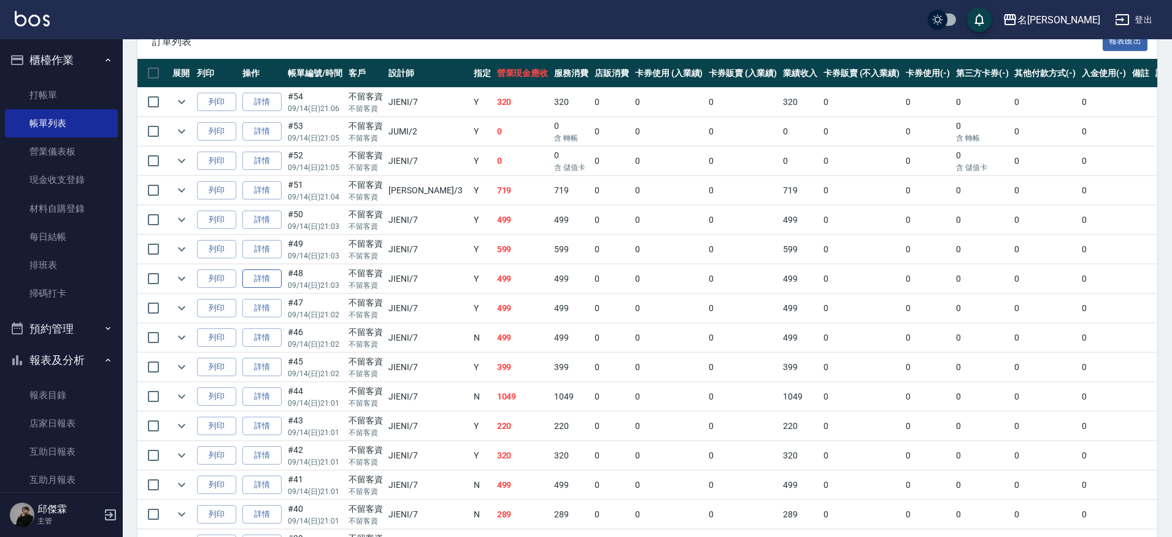
scroll to position [282, 0]
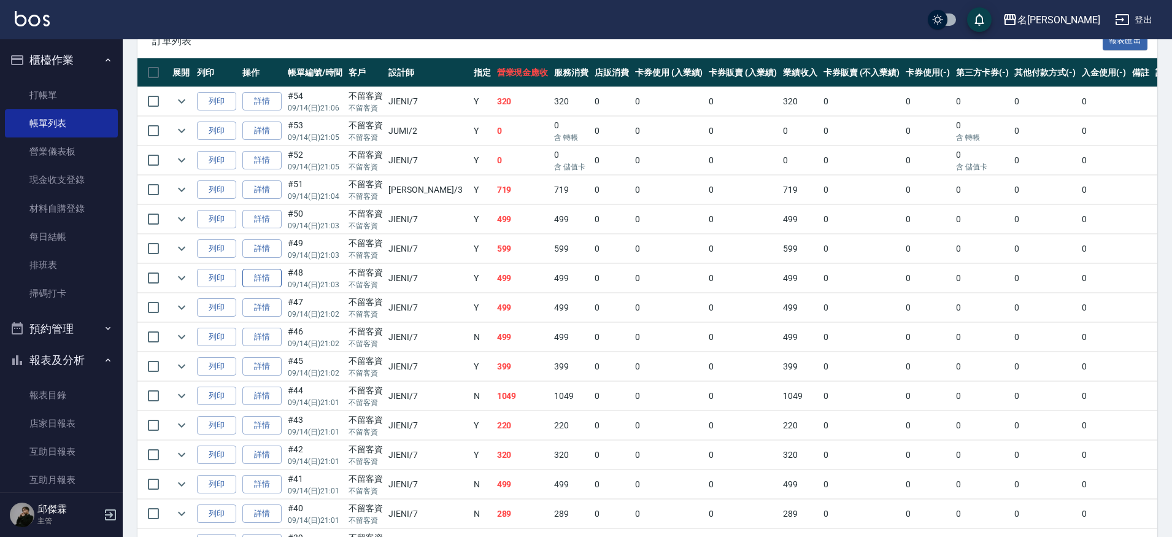
click at [266, 283] on link "詳情" at bounding box center [261, 278] width 39 height 19
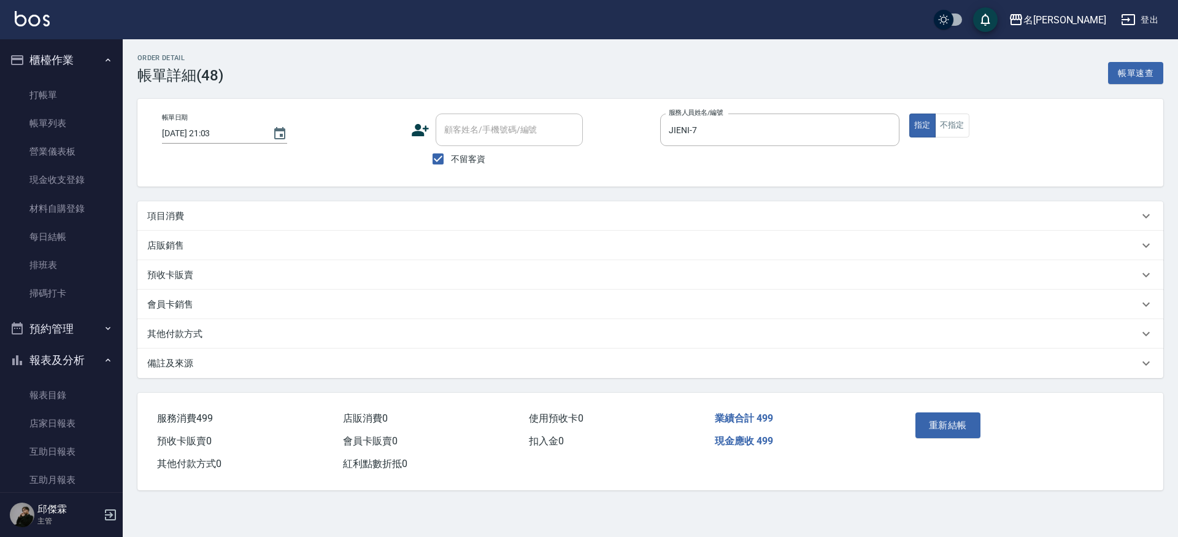
type input "[DATE] 21:03"
checkbox input "true"
type input "JIENI-7"
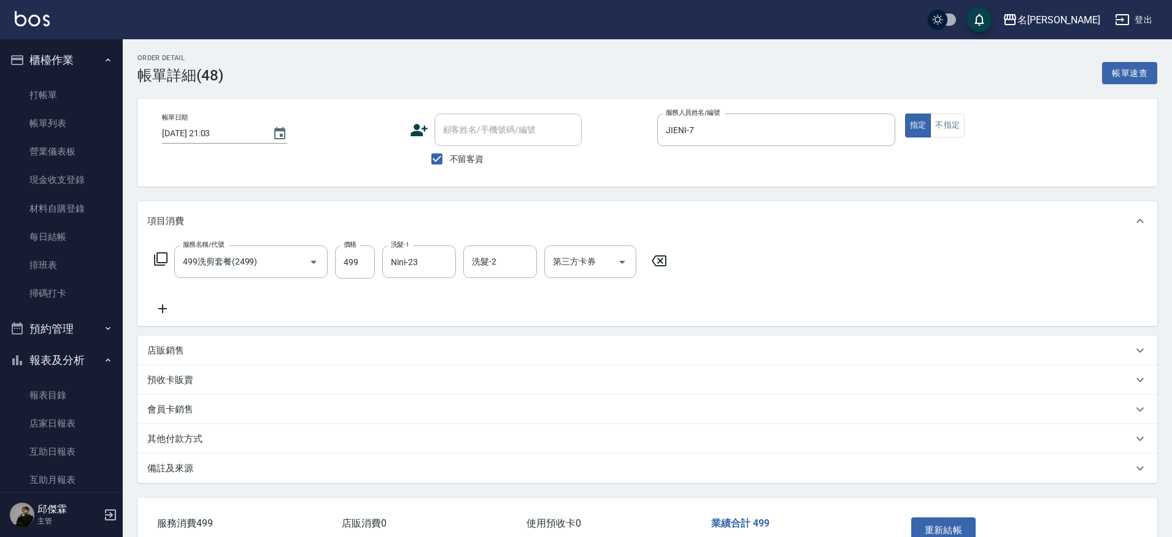
type input "499洗剪套餐(2499)"
click at [568, 255] on input "第三方卡券" at bounding box center [581, 261] width 63 height 21
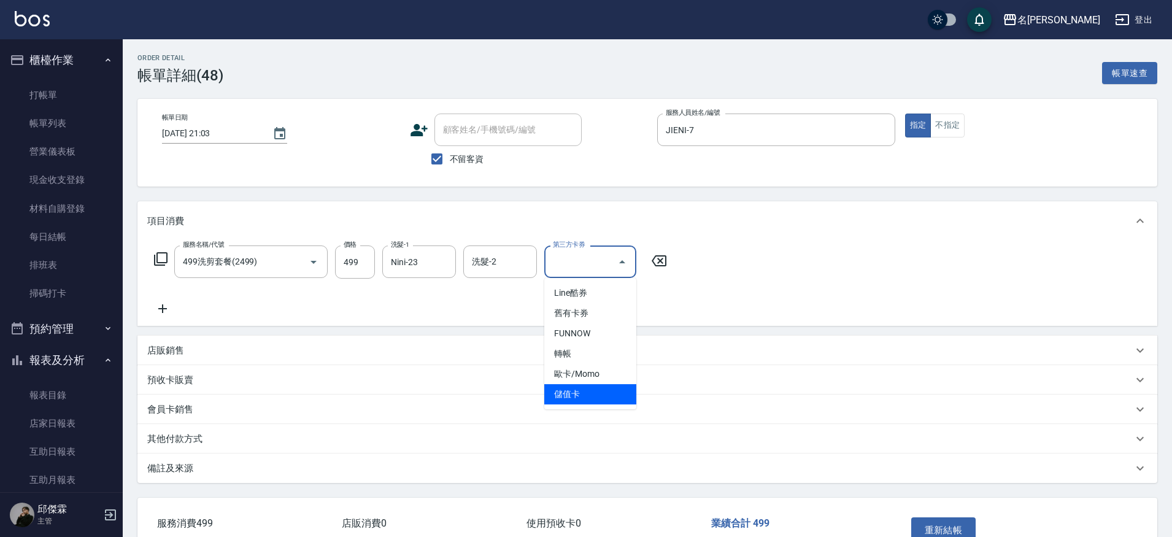
click at [603, 401] on span "儲值卡" at bounding box center [590, 394] width 92 height 20
type input "儲值卡"
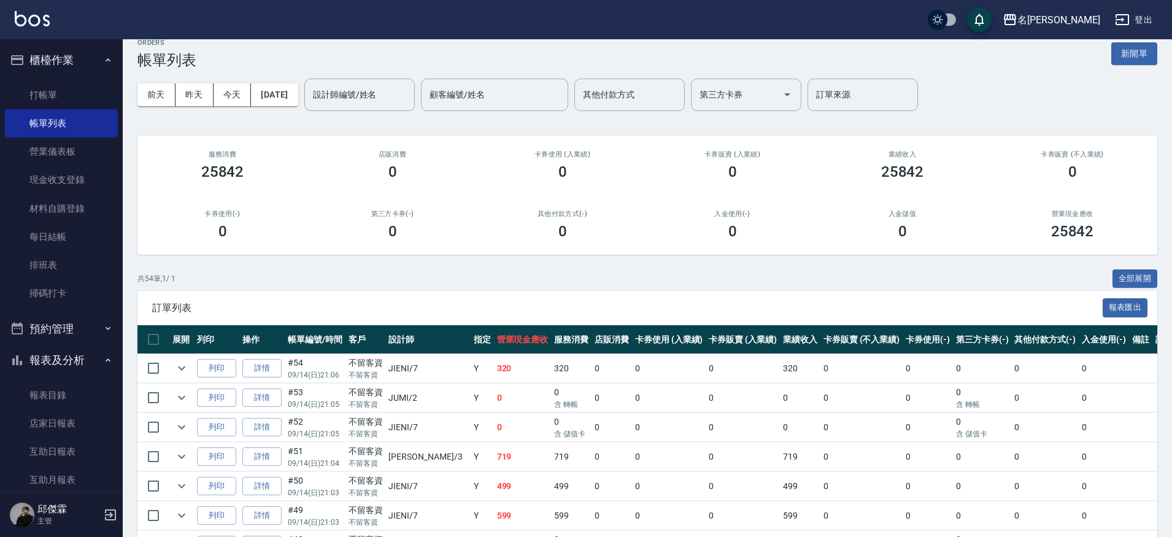
scroll to position [15, 0]
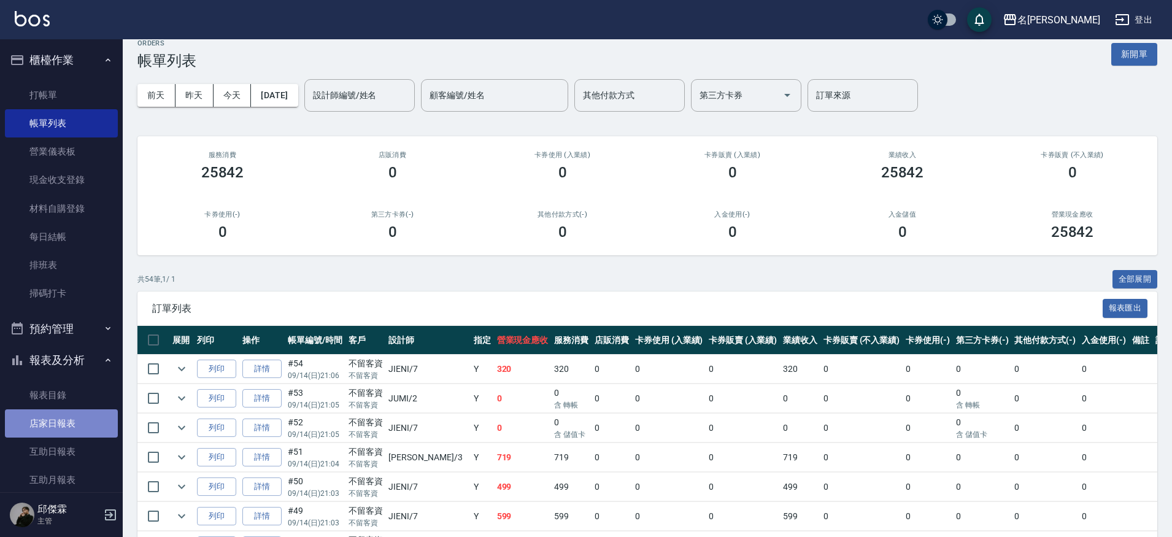
click at [74, 414] on link "店家日報表" at bounding box center [61, 423] width 113 height 28
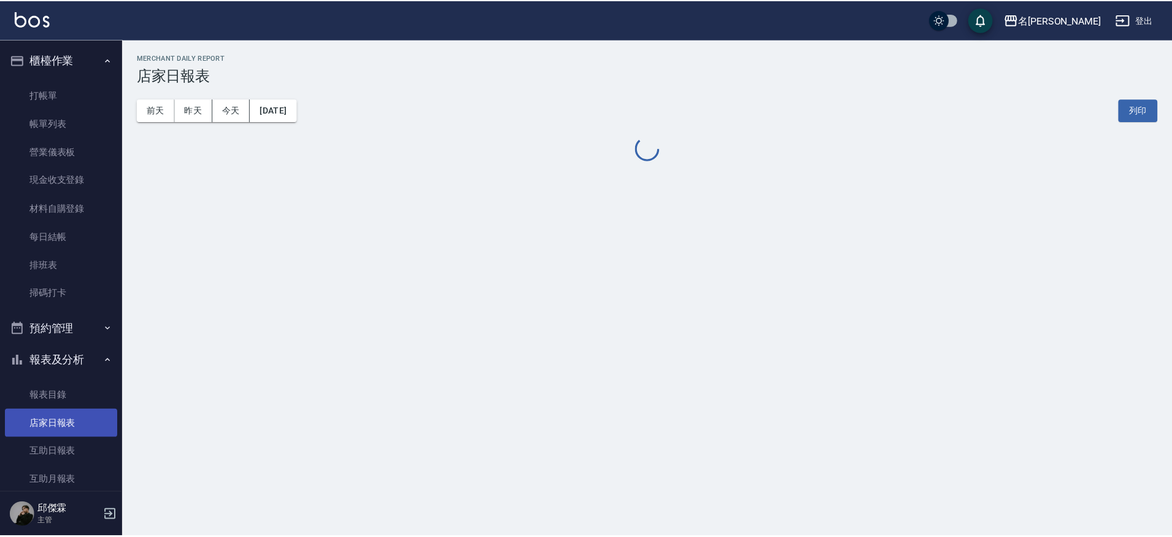
scroll to position [1, 0]
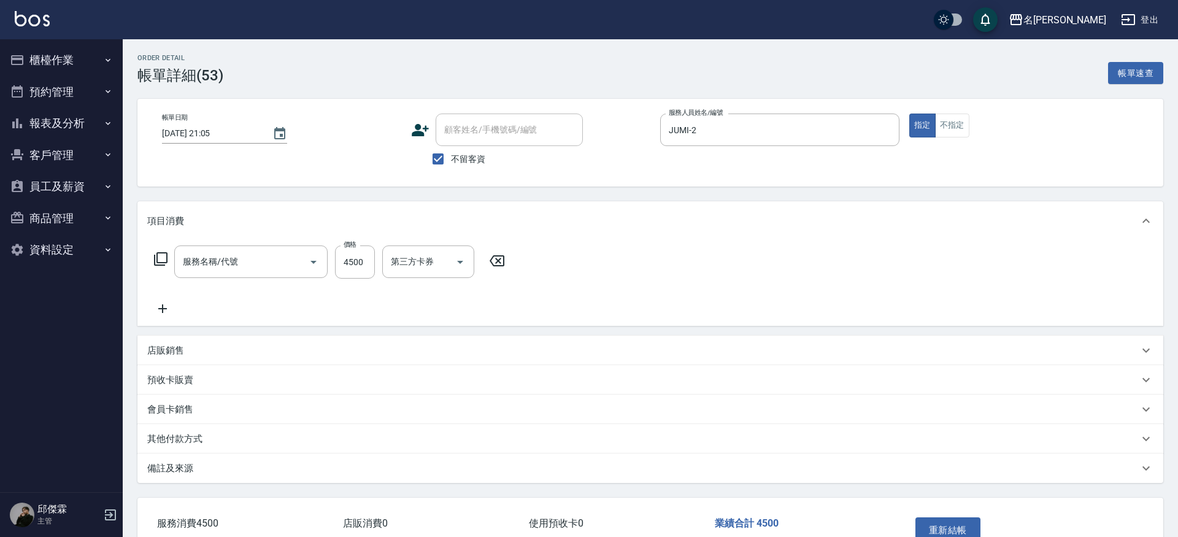
type input "[DATE] 21:05"
checkbox input "true"
type input "JUMI-2"
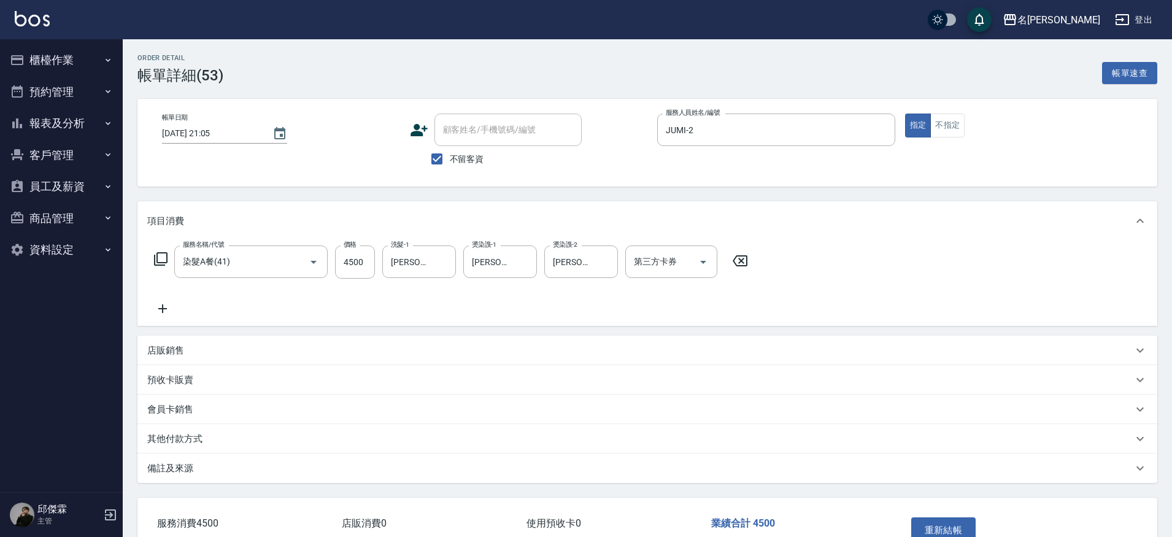
type input "染髮A餐(41)"
click at [668, 269] on input "第三方卡券" at bounding box center [662, 261] width 63 height 21
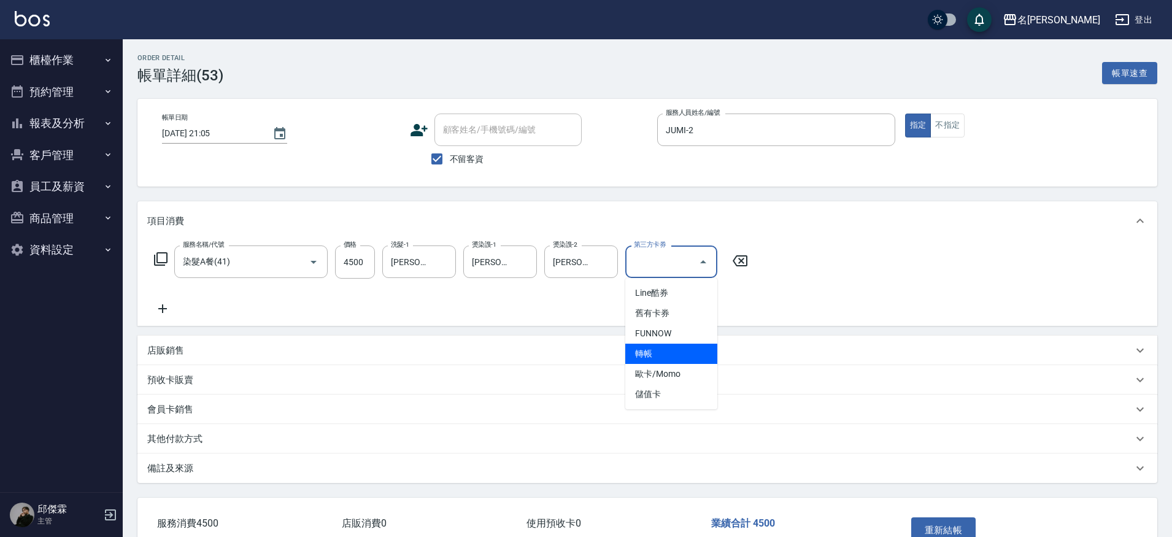
click at [695, 353] on span "轉帳" at bounding box center [671, 354] width 92 height 20
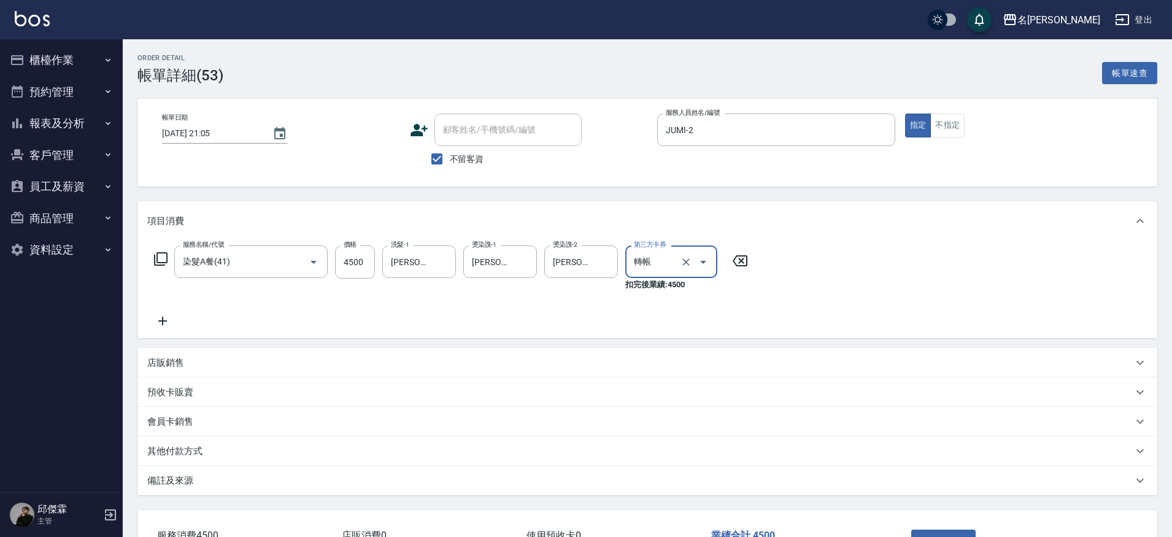
type input "轉帳"
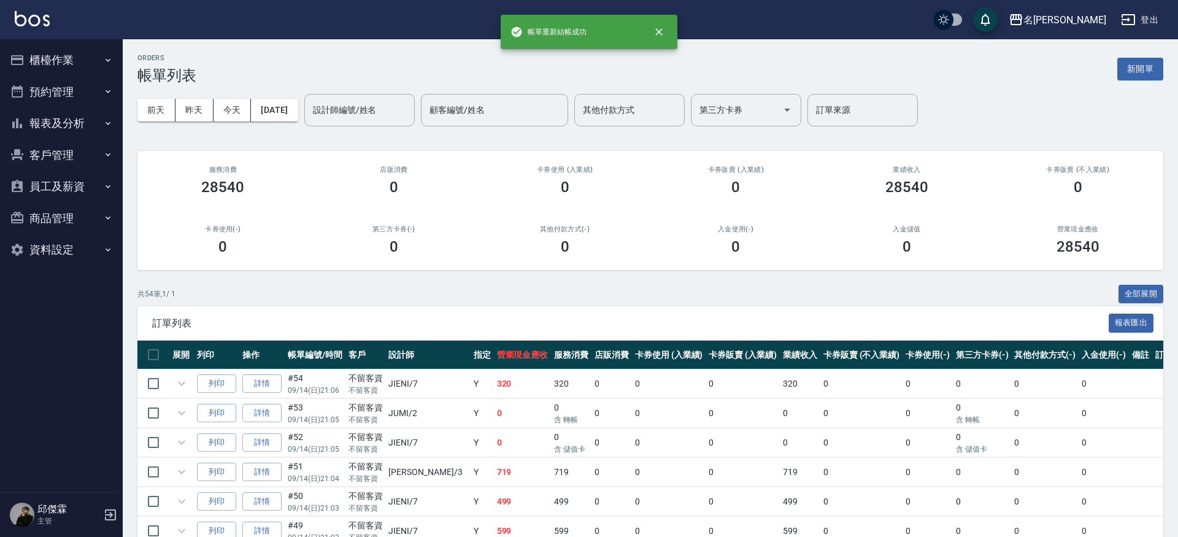
click at [71, 115] on button "報表及分析" at bounding box center [61, 123] width 113 height 32
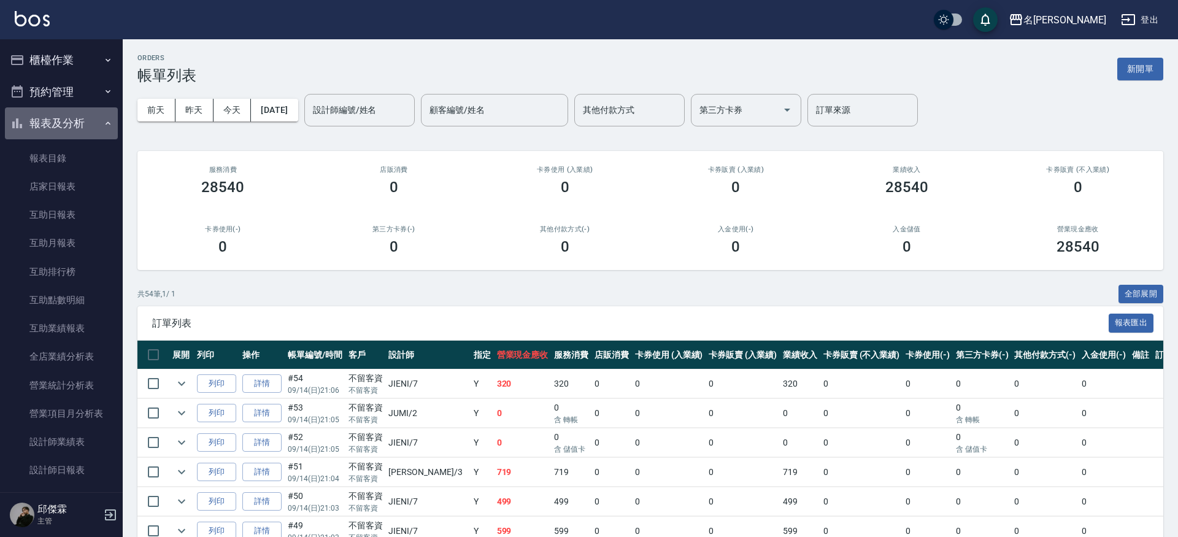
click at [95, 123] on button "報表及分析" at bounding box center [61, 123] width 113 height 32
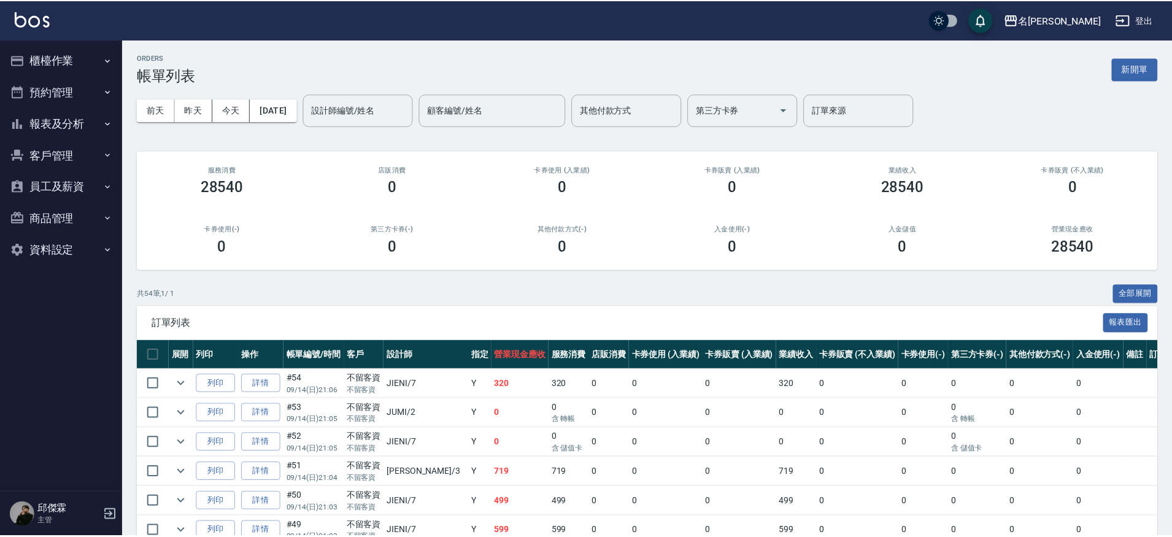
scroll to position [3, 0]
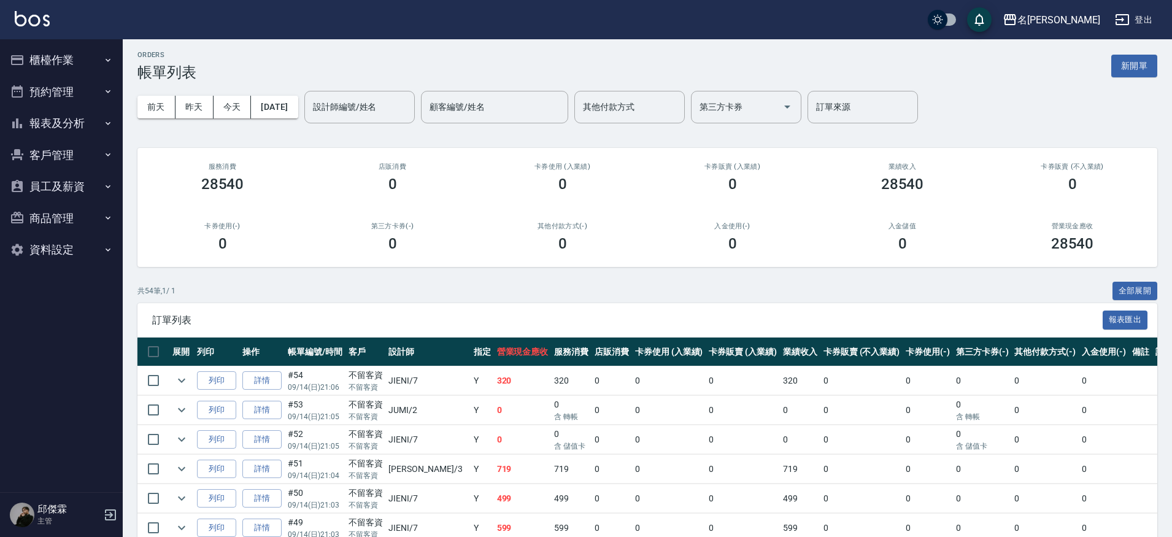
click at [45, 113] on button "報表及分析" at bounding box center [61, 123] width 113 height 32
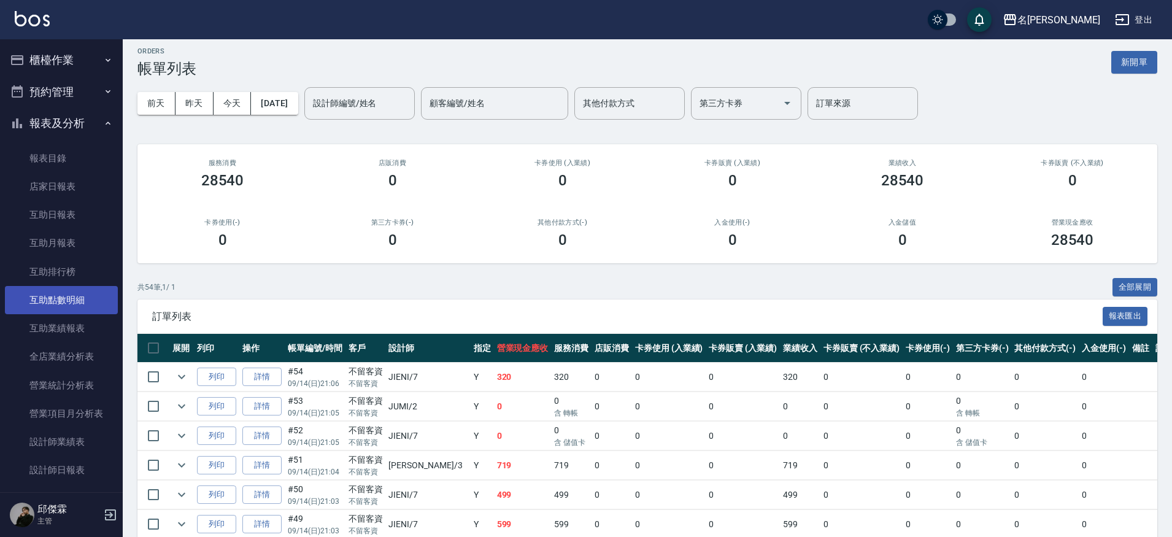
scroll to position [10, 0]
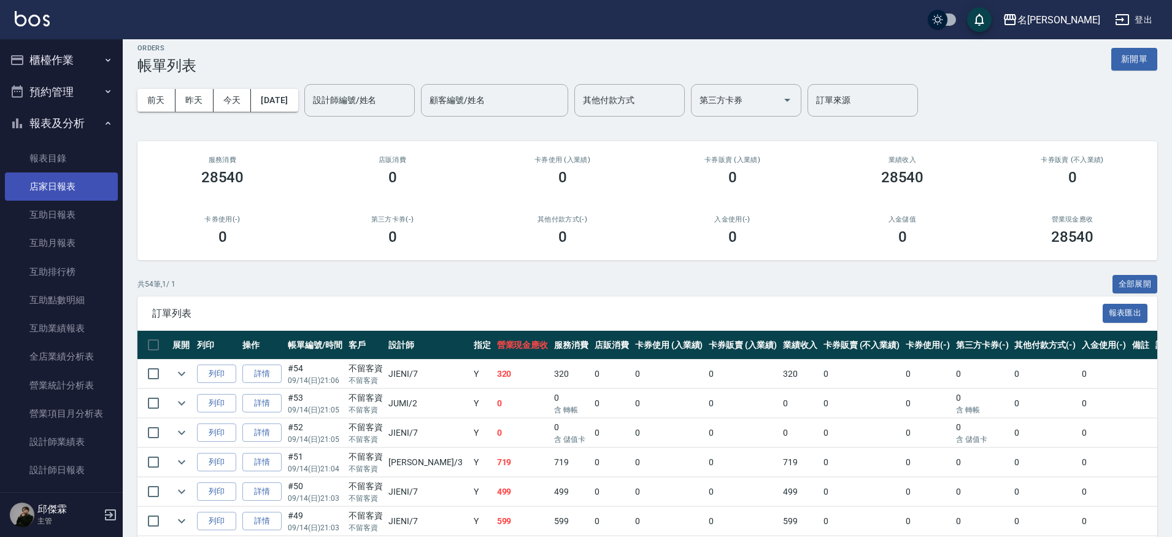
click at [75, 190] on link "店家日報表" at bounding box center [61, 186] width 113 height 28
